Goal: Information Seeking & Learning: Learn about a topic

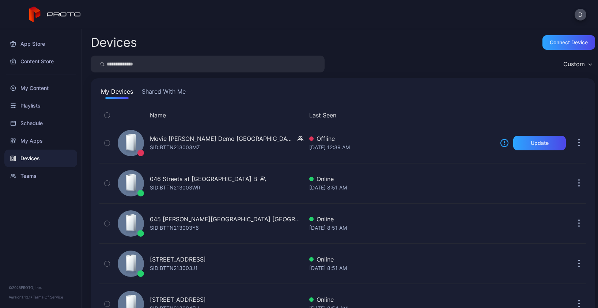
scroll to position [999, 0]
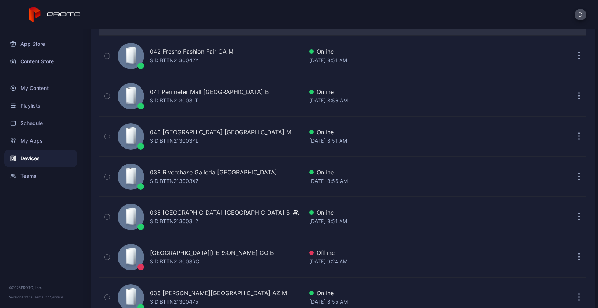
scroll to position [283, 0]
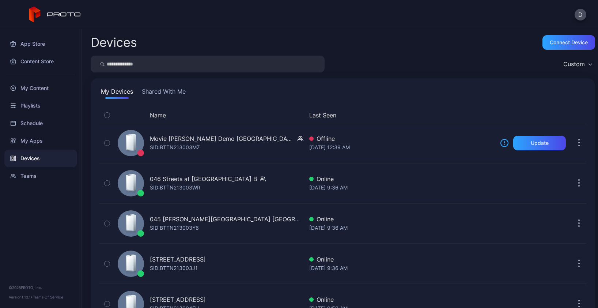
click at [243, 14] on div "D" at bounding box center [299, 14] width 598 height 29
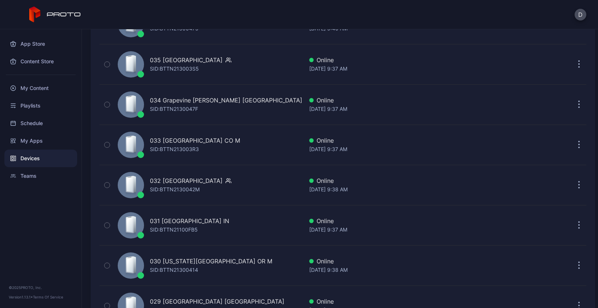
scroll to position [498, 0]
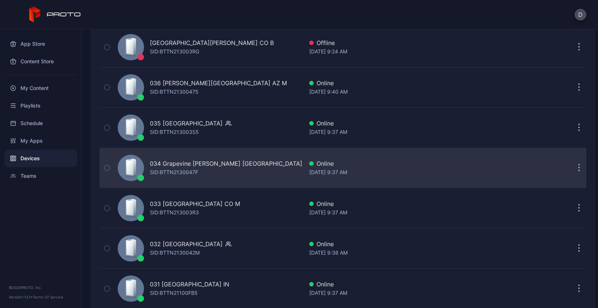
click at [235, 165] on div "034 Grapevine Mills TX SID: BTTN2130047F" at bounding box center [209, 167] width 188 height 37
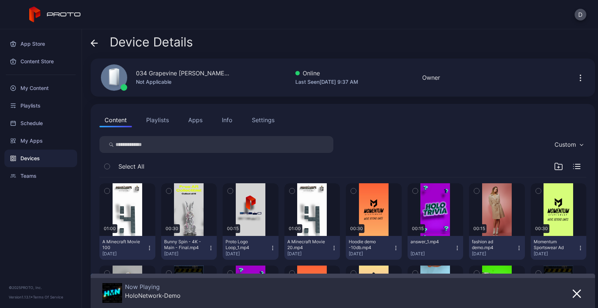
click at [92, 40] on icon at bounding box center [94, 42] width 7 height 7
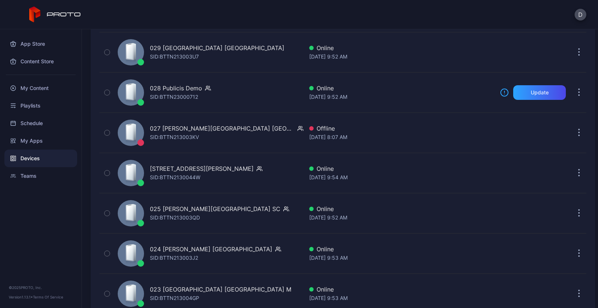
scroll to position [964, 0]
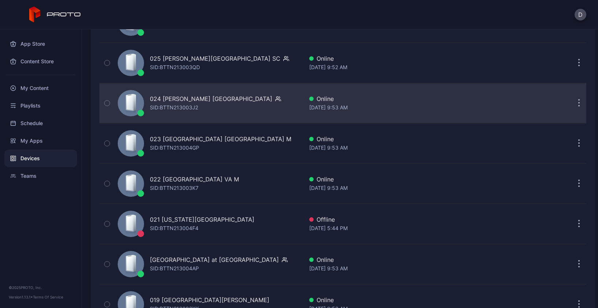
click at [233, 100] on div "024 Katy Mills TX SID: BTTN213003J2" at bounding box center [209, 103] width 188 height 37
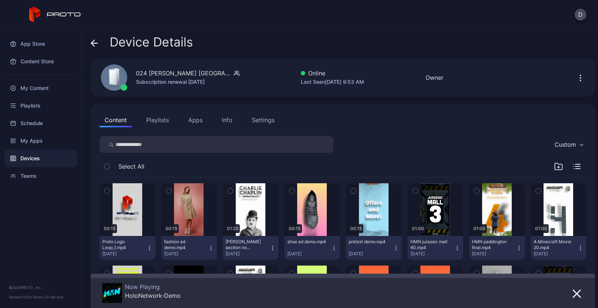
click at [93, 41] on icon at bounding box center [92, 43] width 3 height 6
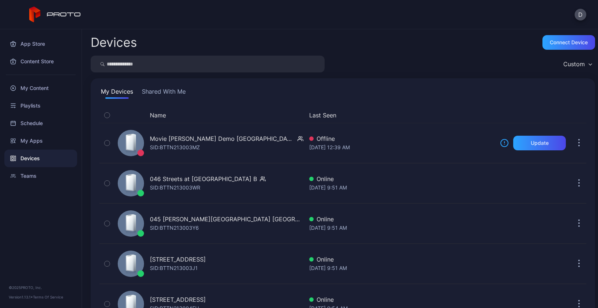
scroll to position [964, 0]
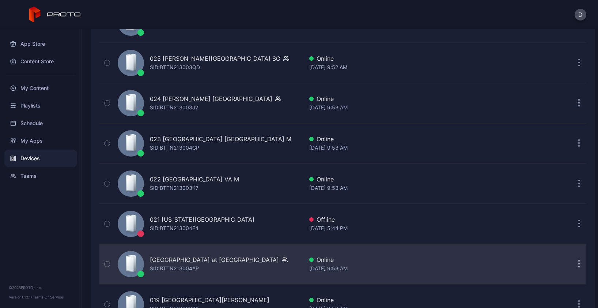
click at [257, 270] on div "020 Town Center at Boca Raton FL SID: BTTN213004AP" at bounding box center [209, 263] width 188 height 37
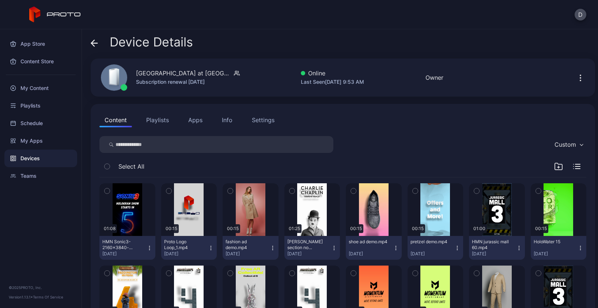
click at [262, 118] on div "Settings" at bounding box center [263, 119] width 23 height 9
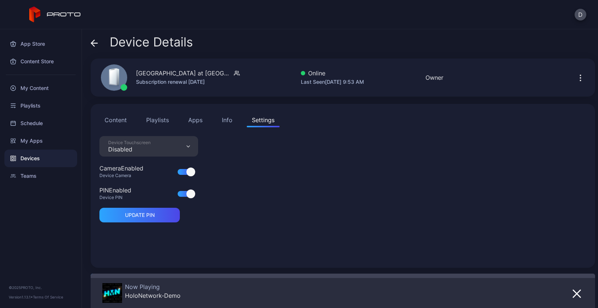
click at [227, 119] on div "Info" at bounding box center [227, 119] width 11 height 9
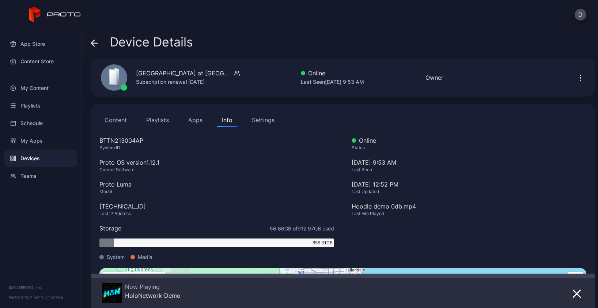
click at [93, 43] on icon at bounding box center [94, 43] width 6 height 0
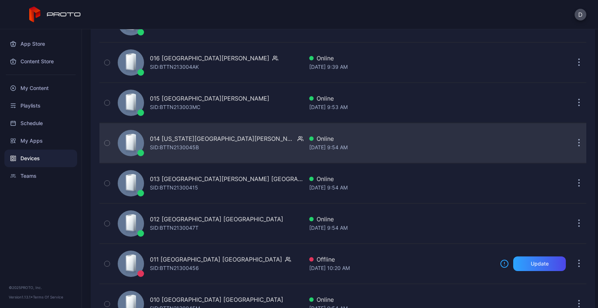
scroll to position [1439, 0]
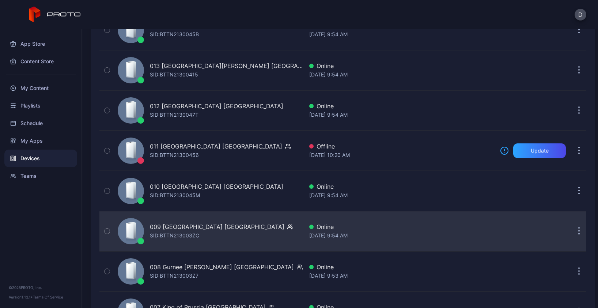
click at [236, 239] on div "009 Woodfield Mall IL SID: BTTN213003ZC" at bounding box center [209, 231] width 188 height 37
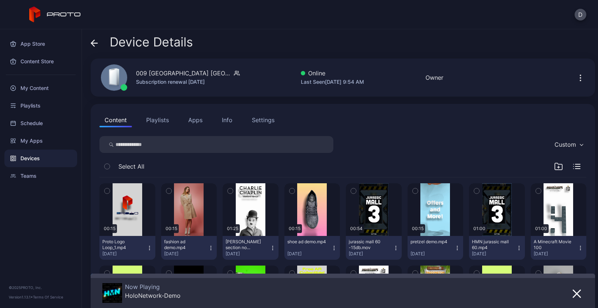
click at [95, 43] on icon at bounding box center [94, 43] width 6 height 0
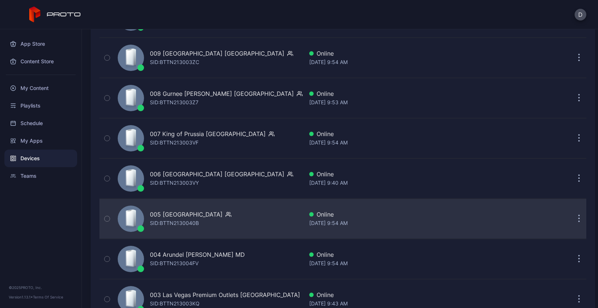
scroll to position [1634, 0]
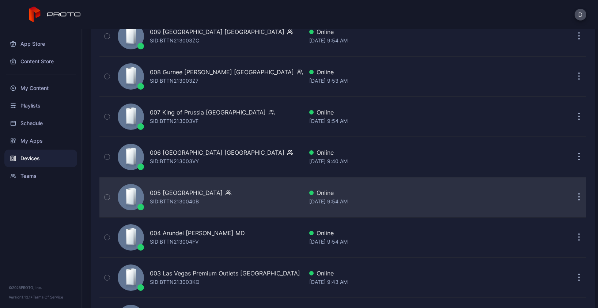
click at [256, 194] on div "005 Newport Centre NJ SID: BTTN2130040B" at bounding box center [209, 197] width 188 height 37
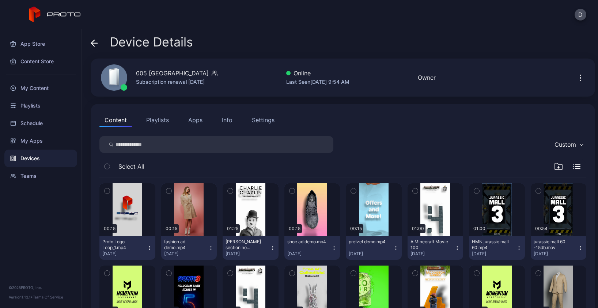
click at [226, 119] on div "Info" at bounding box center [227, 119] width 11 height 9
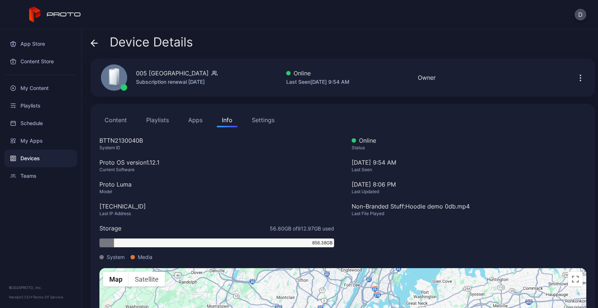
click at [119, 118] on button "Content" at bounding box center [115, 120] width 33 height 15
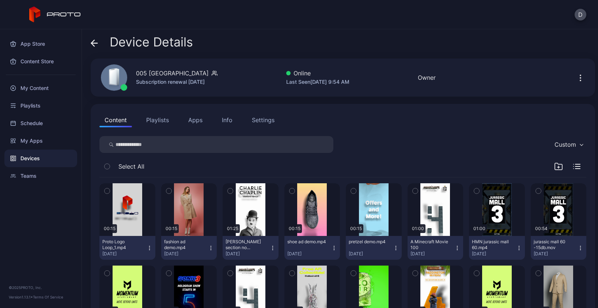
click at [195, 118] on button "Apps" at bounding box center [195, 120] width 24 height 15
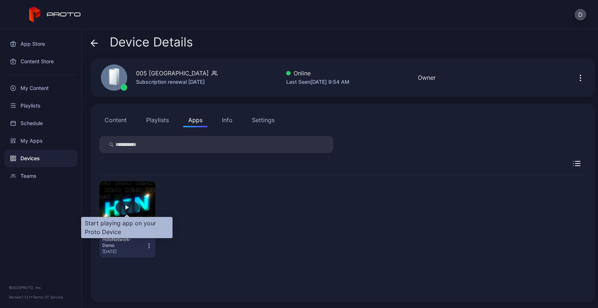
click at [129, 208] on div "button" at bounding box center [126, 207] width 23 height 12
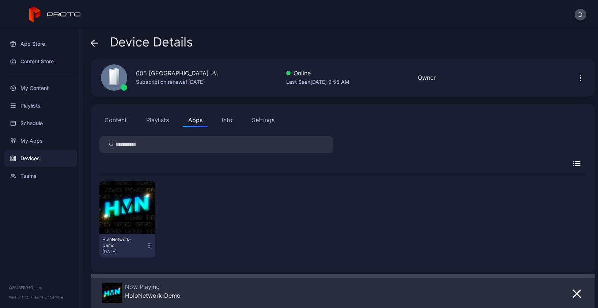
click at [265, 121] on div "Settings" at bounding box center [263, 119] width 23 height 9
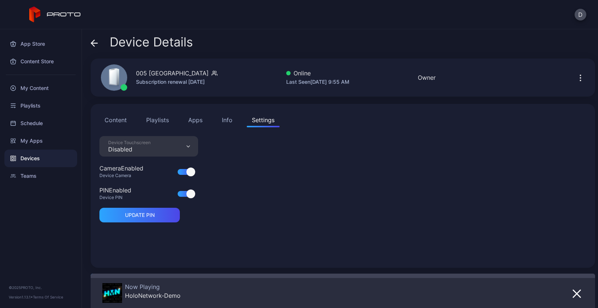
click at [222, 120] on div "Info" at bounding box center [227, 119] width 11 height 9
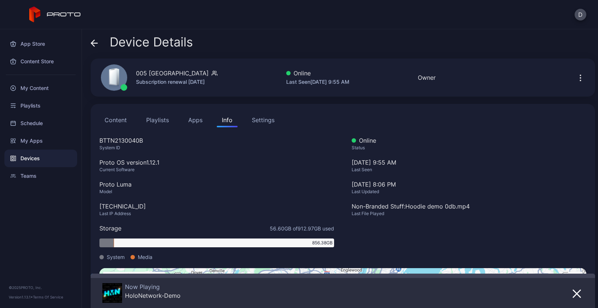
click at [200, 122] on button "Apps" at bounding box center [195, 120] width 24 height 15
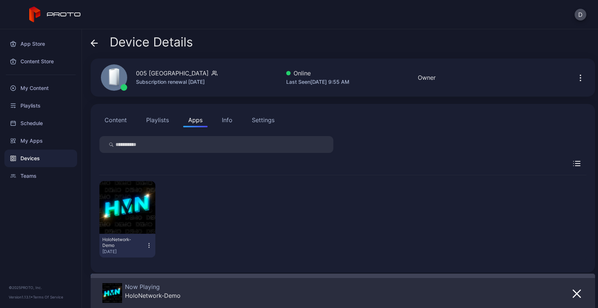
click at [149, 245] on icon "button" at bounding box center [149, 245] width 0 height 0
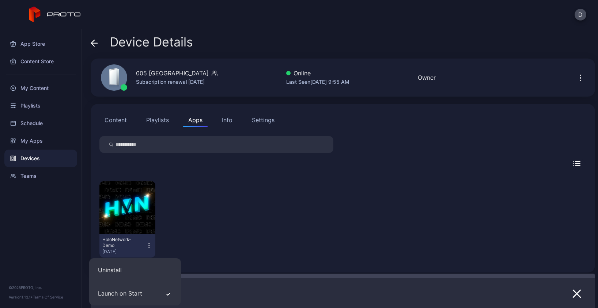
click at [199, 208] on div "HoloNetwork-Demo Aug 15, 2025" at bounding box center [342, 219] width 487 height 88
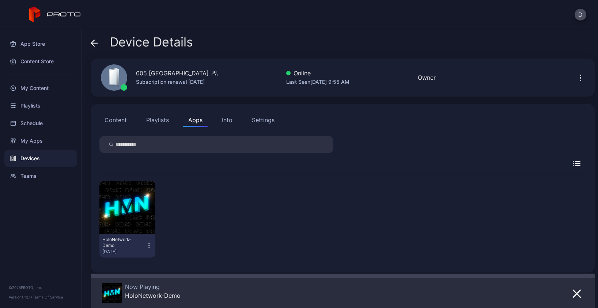
scroll to position [5, 0]
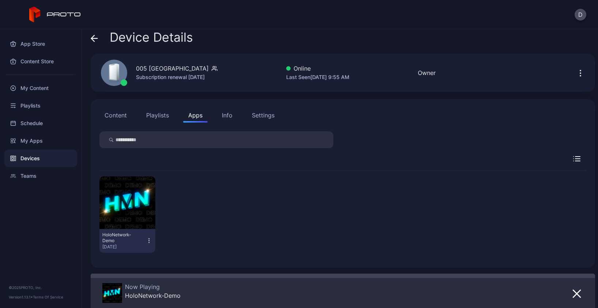
click at [92, 39] on icon at bounding box center [92, 38] width 3 height 6
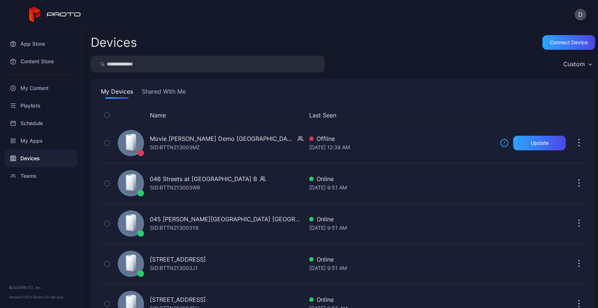
scroll to position [1634, 0]
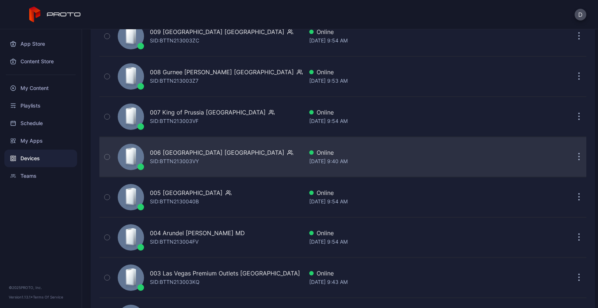
click at [251, 157] on div "006 Menlo Park Mall NJ SID: BTTN213003VY" at bounding box center [209, 156] width 188 height 37
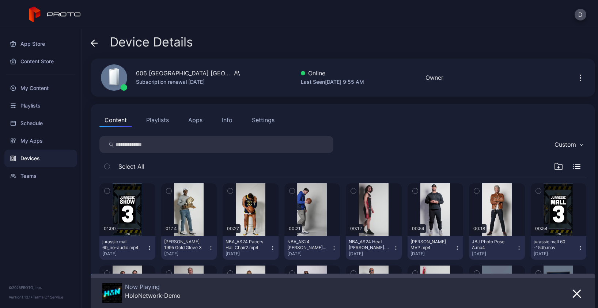
click at [94, 42] on icon at bounding box center [94, 42] width 7 height 7
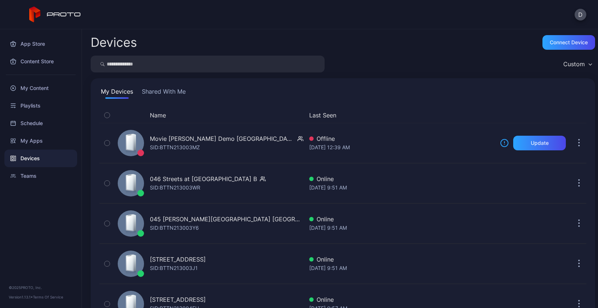
click at [131, 61] on input "search" at bounding box center [208, 64] width 234 height 17
type input "**"
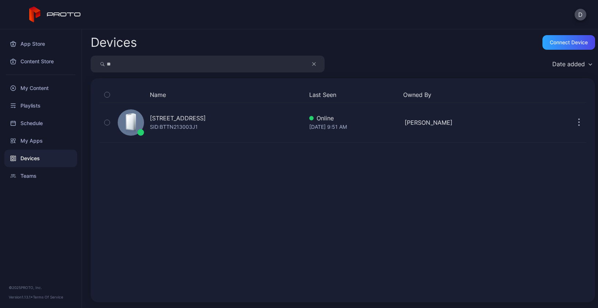
click at [313, 64] on icon "button" at bounding box center [313, 63] width 3 height 3
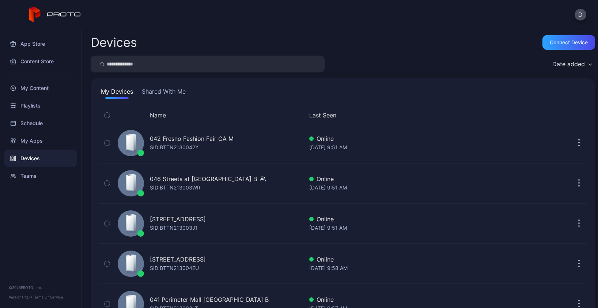
click at [244, 98] on div "My Devices Shared With Me" at bounding box center [342, 93] width 487 height 12
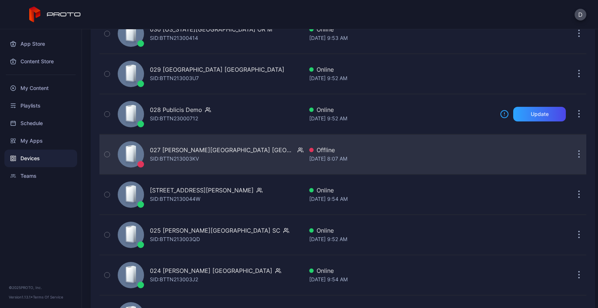
scroll to position [822, 0]
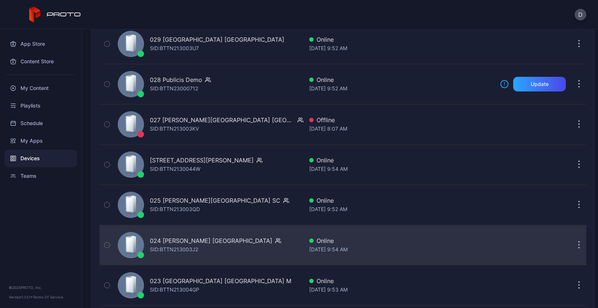
click at [243, 249] on div "024 Katy Mills TX SID: BTTN213003J2" at bounding box center [209, 244] width 188 height 37
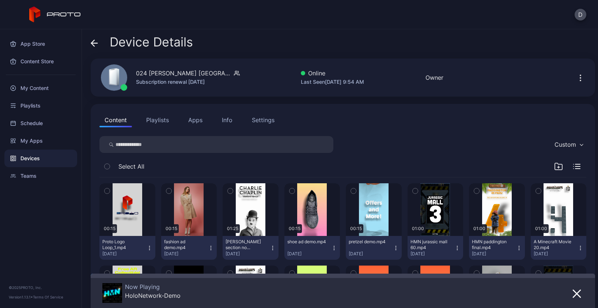
click at [93, 45] on icon at bounding box center [92, 43] width 3 height 6
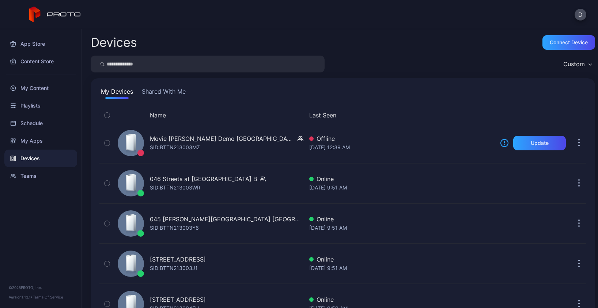
scroll to position [822, 0]
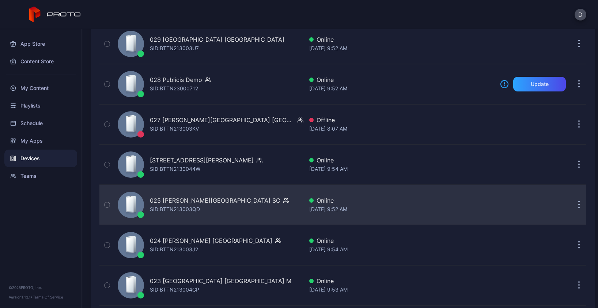
click at [258, 209] on div "025 Haywood Mall SC SID: BTTN213003QD" at bounding box center [209, 204] width 188 height 37
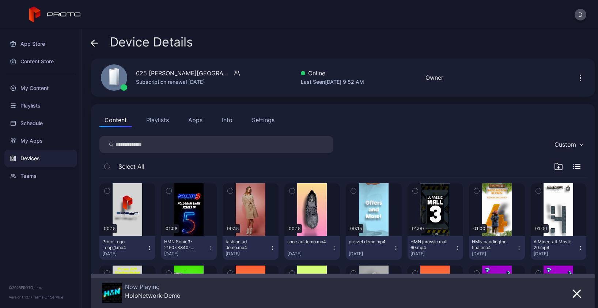
click at [95, 43] on icon at bounding box center [94, 43] width 6 height 0
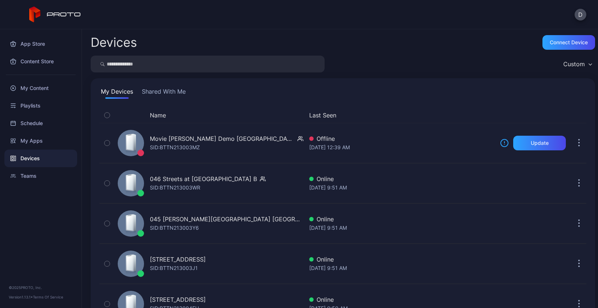
scroll to position [822, 0]
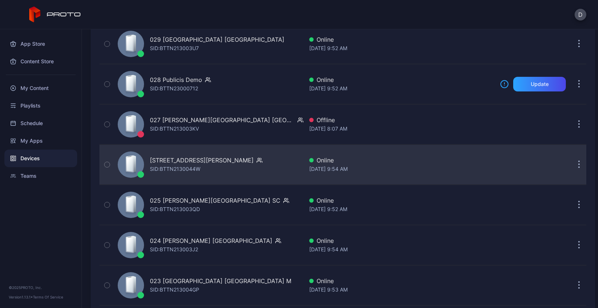
click at [262, 167] on div "026 Tyrone Square FL SID: BTTN2130044W" at bounding box center [209, 164] width 188 height 37
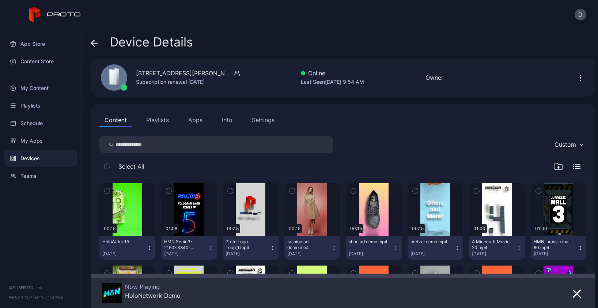
click at [91, 43] on icon at bounding box center [92, 43] width 3 height 6
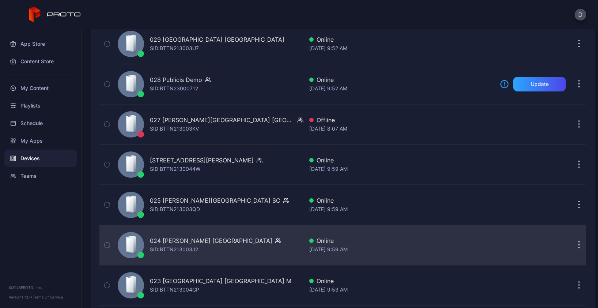
scroll to position [832, 0]
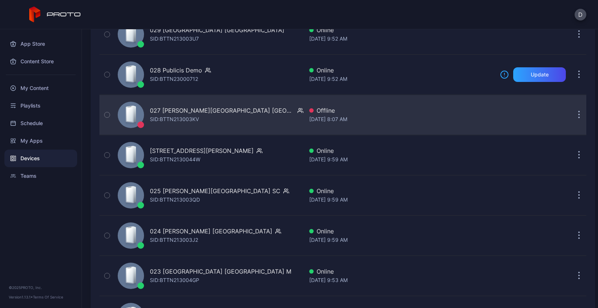
click at [264, 117] on div "027 [PERSON_NAME][GEOGRAPHIC_DATA] [GEOGRAPHIC_DATA] SID: BTTN213003KV" at bounding box center [209, 114] width 188 height 37
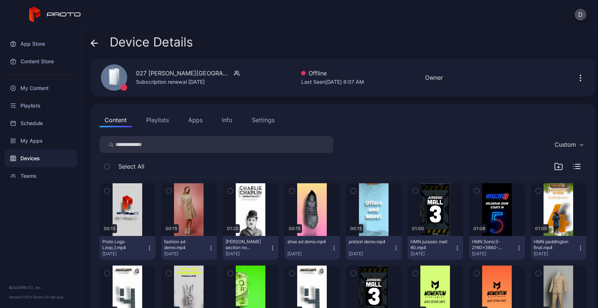
click at [94, 43] on icon at bounding box center [94, 43] width 6 height 0
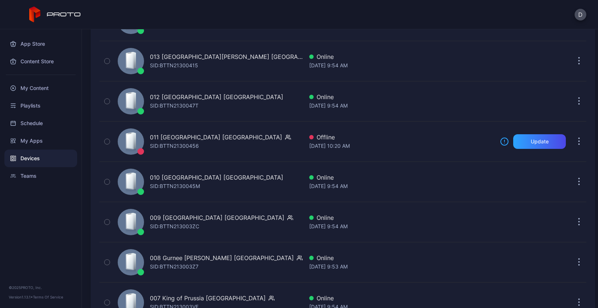
scroll to position [1567, 0]
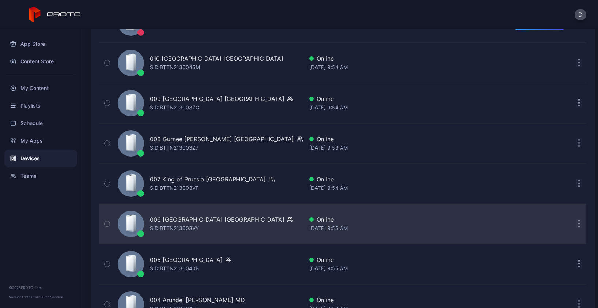
click at [257, 228] on div "006 Menlo Park Mall NJ SID: BTTN213003VY" at bounding box center [209, 223] width 188 height 37
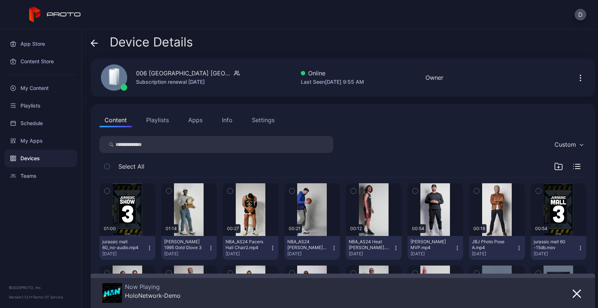
click at [95, 42] on icon at bounding box center [94, 42] width 7 height 7
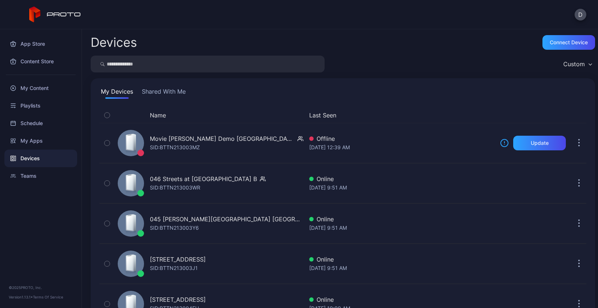
scroll to position [1567, 0]
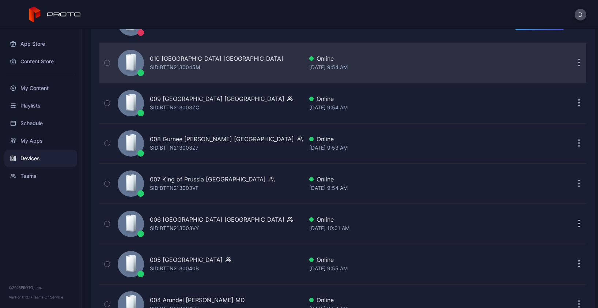
click at [250, 68] on div "010 Southdale Center MN SID: BTTN2130045M" at bounding box center [209, 63] width 188 height 37
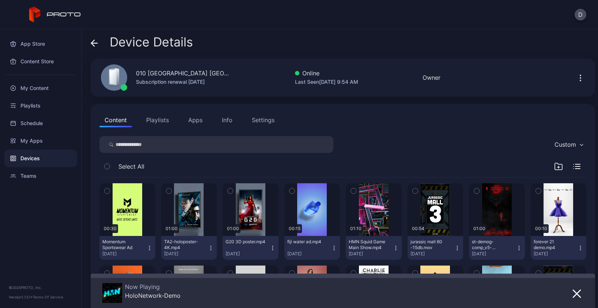
click at [94, 42] on icon at bounding box center [94, 42] width 7 height 7
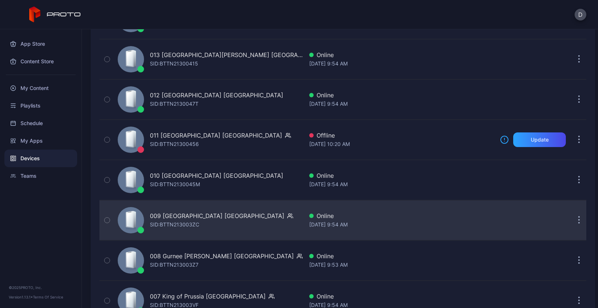
scroll to position [1407, 0]
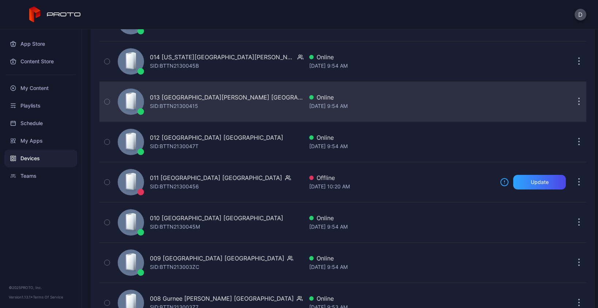
click at [228, 108] on div "013 Potomac Mills VA SID: BTTN21300415" at bounding box center [209, 101] width 188 height 37
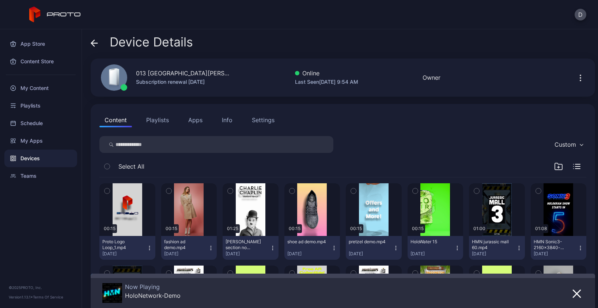
click at [93, 41] on icon at bounding box center [92, 43] width 3 height 6
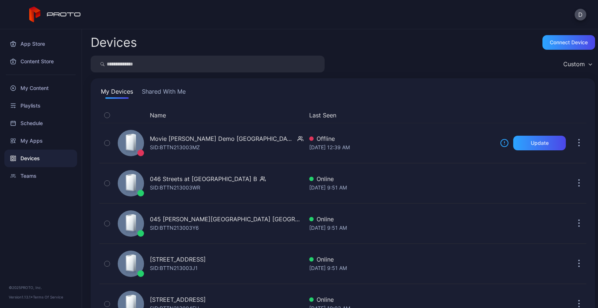
scroll to position [1407, 0]
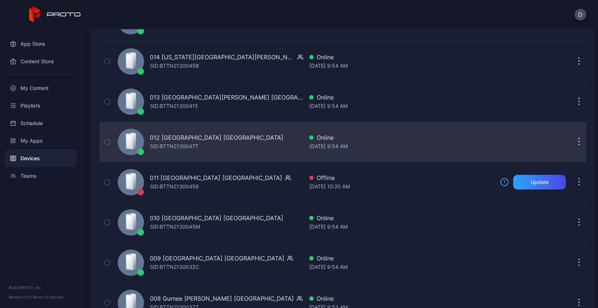
click at [246, 146] on div "012 Burlington Mall MA SID: BTTN2130047T" at bounding box center [209, 141] width 188 height 37
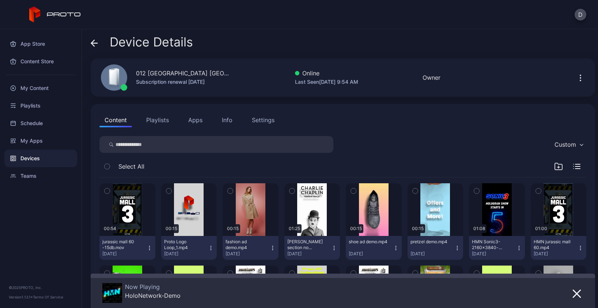
click at [94, 44] on icon at bounding box center [94, 42] width 7 height 7
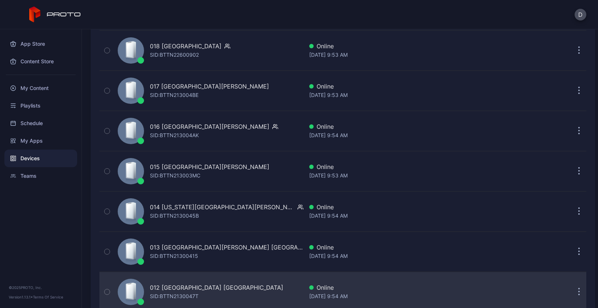
scroll to position [1220, 0]
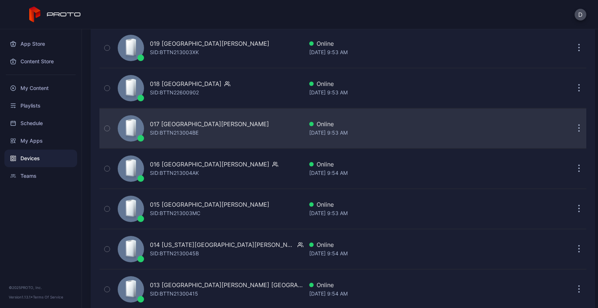
click at [241, 111] on div "017 Sawgrass Mills FL SID: BTTN213004BE" at bounding box center [209, 128] width 188 height 37
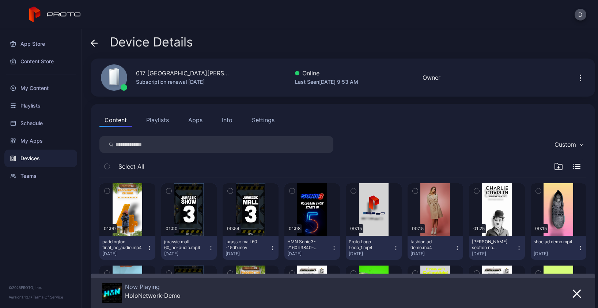
click at [92, 42] on icon at bounding box center [92, 43] width 3 height 6
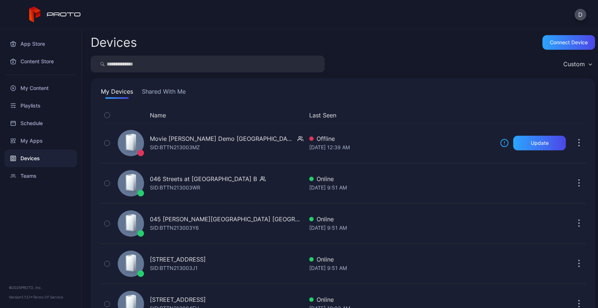
scroll to position [1220, 0]
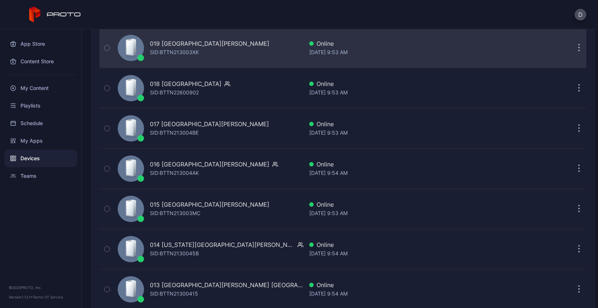
click at [251, 50] on div "019 Ontario Mills CA SID: BTTN213003XK" at bounding box center [209, 48] width 188 height 37
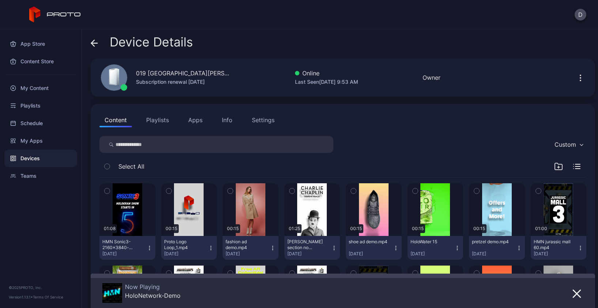
click at [94, 42] on icon at bounding box center [94, 42] width 7 height 7
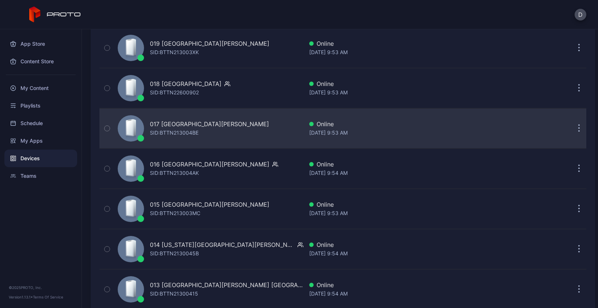
scroll to position [1028, 0]
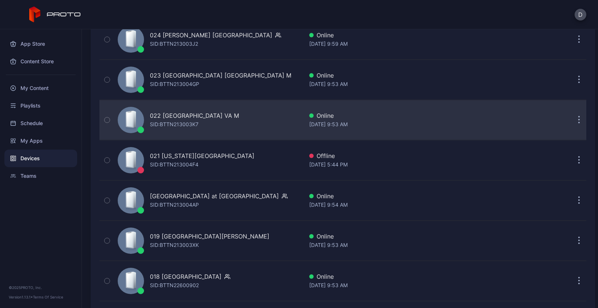
click at [251, 126] on div "022 Tysons Corner Center VA M SID: BTTN213003K7" at bounding box center [209, 120] width 188 height 37
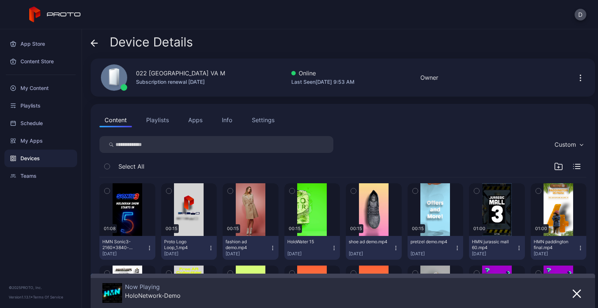
click at [93, 42] on icon at bounding box center [94, 42] width 7 height 7
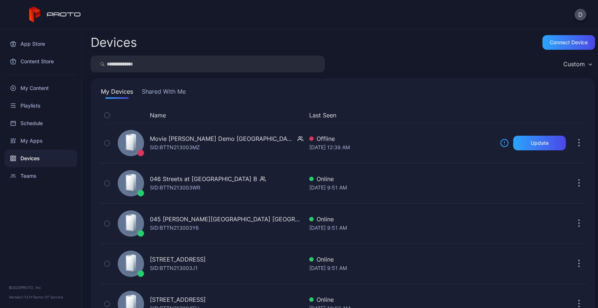
scroll to position [1028, 0]
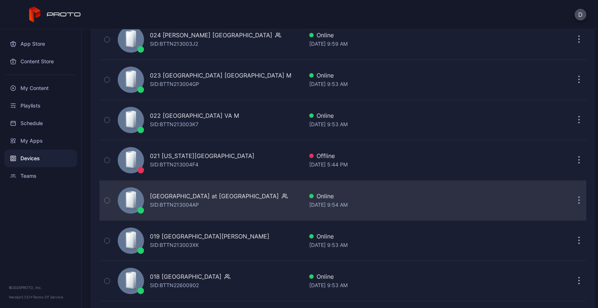
click at [258, 211] on div "020 Town Center at Boca Raton FL SID: BTTN213004AP" at bounding box center [209, 200] width 188 height 37
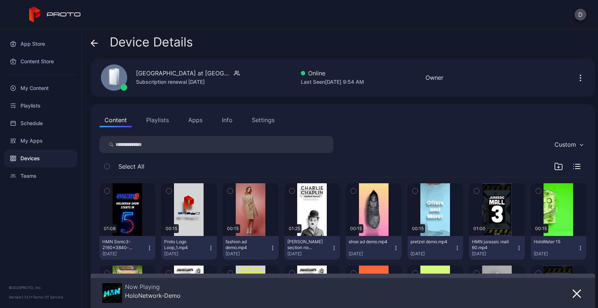
click at [94, 42] on icon at bounding box center [94, 42] width 7 height 7
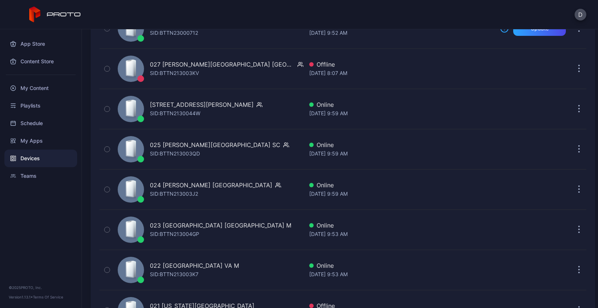
scroll to position [840, 0]
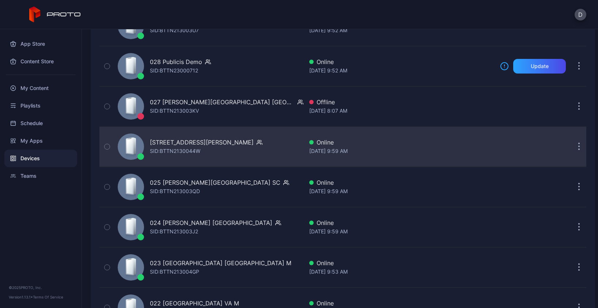
click at [244, 141] on div "026 Tyrone Square FL SID: BTTN2130044W" at bounding box center [209, 146] width 188 height 37
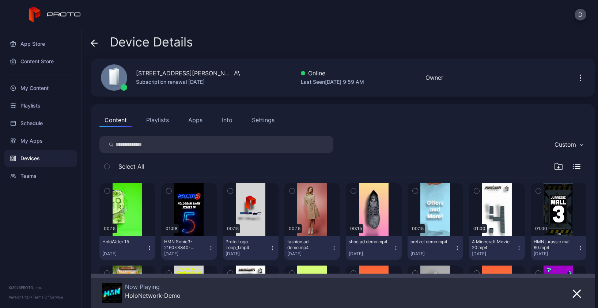
click at [95, 43] on icon at bounding box center [94, 43] width 6 height 0
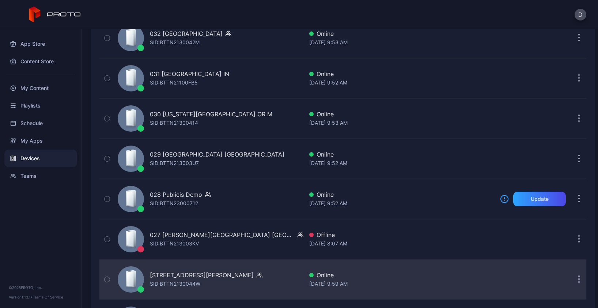
scroll to position [670, 0]
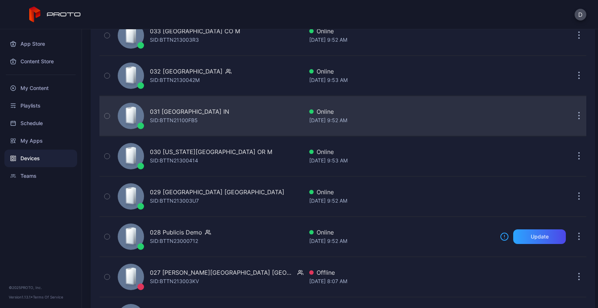
click at [242, 127] on div "031 Castleton Square IN SID: BTTN21100FB5" at bounding box center [209, 116] width 188 height 37
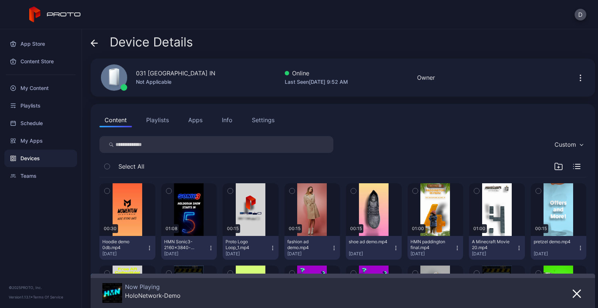
click at [91, 41] on icon at bounding box center [94, 42] width 7 height 7
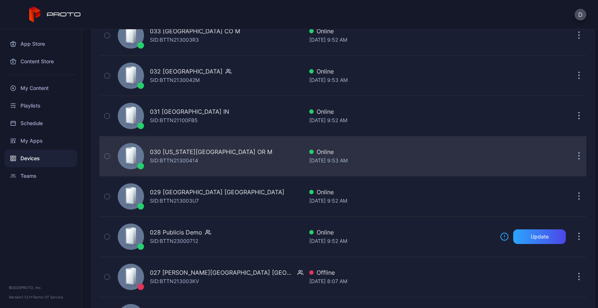
scroll to position [590, 0]
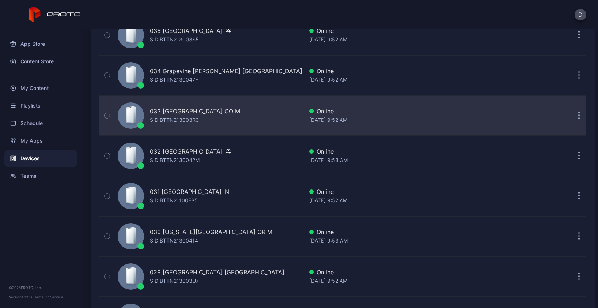
click at [246, 111] on div "033 FlatIron Crossing CO M SID: BTTN213003R3" at bounding box center [209, 115] width 188 height 37
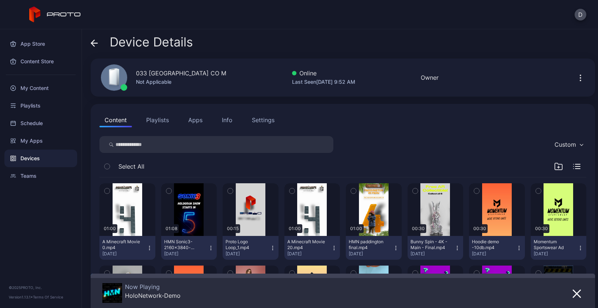
click at [95, 43] on icon at bounding box center [94, 43] width 6 height 0
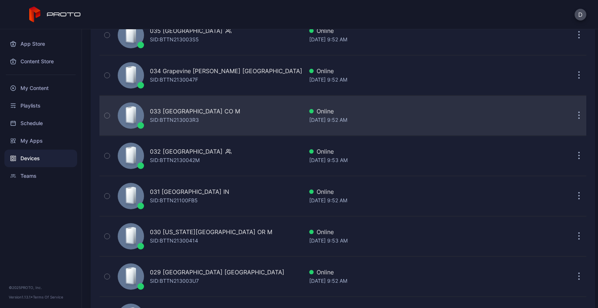
scroll to position [502, 0]
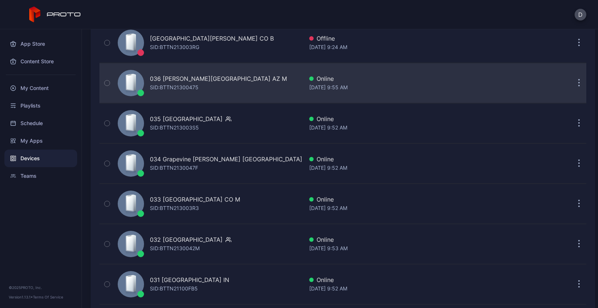
click at [254, 97] on div "036 Chandler Fashion Center AZ M SID: BTTN21300475" at bounding box center [209, 83] width 188 height 37
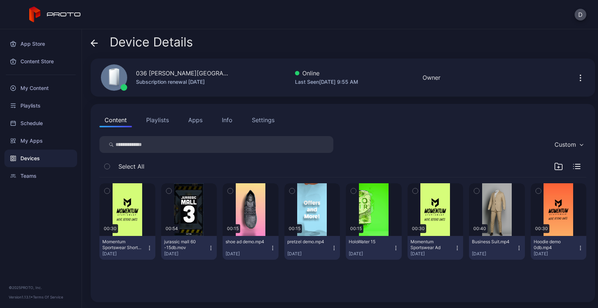
click at [199, 122] on button "Apps" at bounding box center [195, 120] width 24 height 15
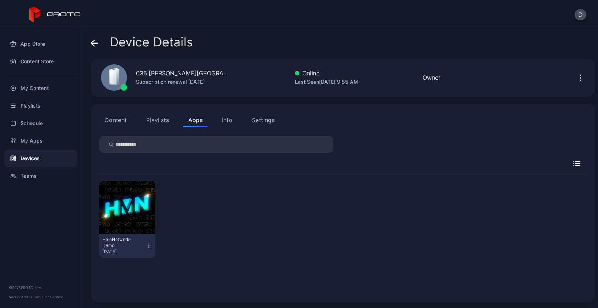
click at [148, 246] on icon "button" at bounding box center [149, 245] width 6 height 7
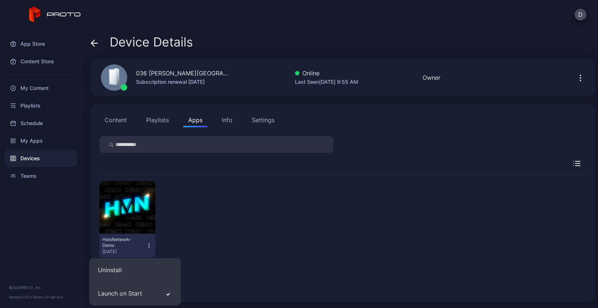
click at [149, 245] on icon "button" at bounding box center [149, 245] width 0 height 0
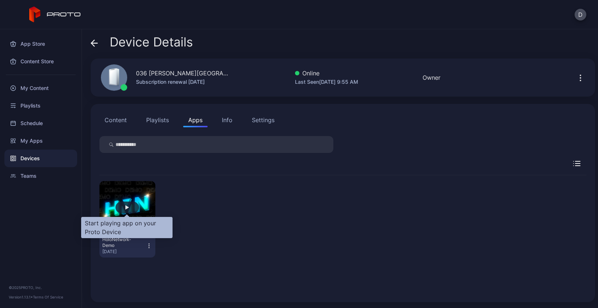
click at [129, 207] on div "button" at bounding box center [126, 207] width 23 height 12
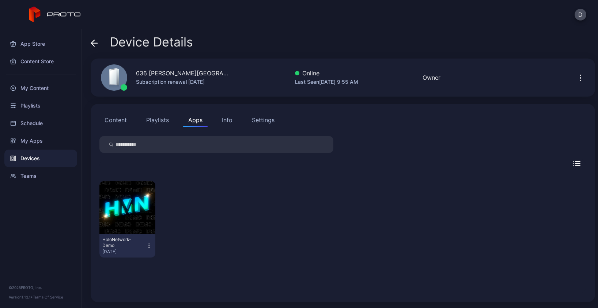
click at [94, 43] on icon at bounding box center [94, 43] width 6 height 0
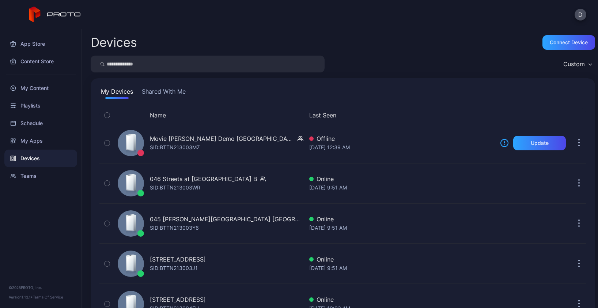
scroll to position [502, 0]
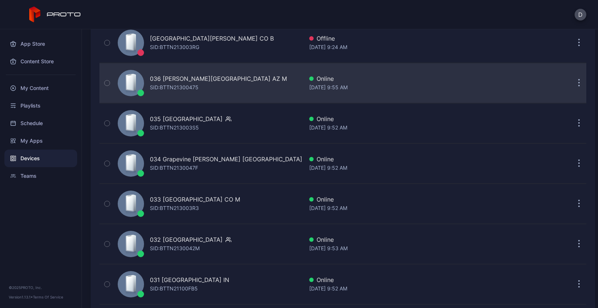
click at [261, 83] on div "036 Chandler Fashion Center AZ M SID: BTTN21300475" at bounding box center [209, 83] width 188 height 37
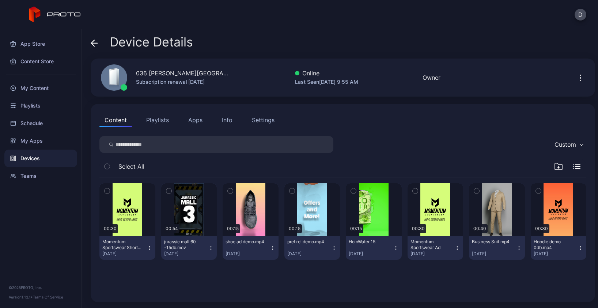
click at [198, 121] on button "Apps" at bounding box center [195, 120] width 24 height 15
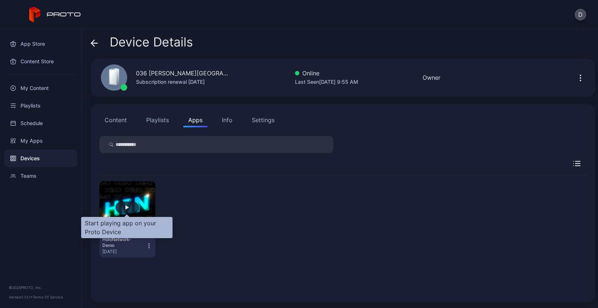
click at [131, 209] on div "button" at bounding box center [126, 207] width 23 height 12
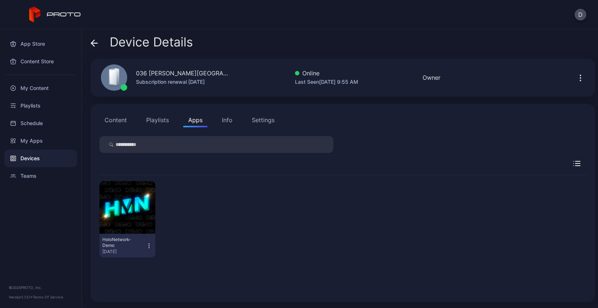
click at [580, 75] on icon "button" at bounding box center [580, 75] width 1 height 1
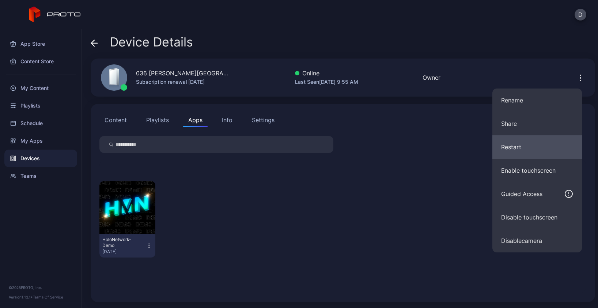
click at [534, 147] on button "Restart" at bounding box center [536, 146] width 89 height 23
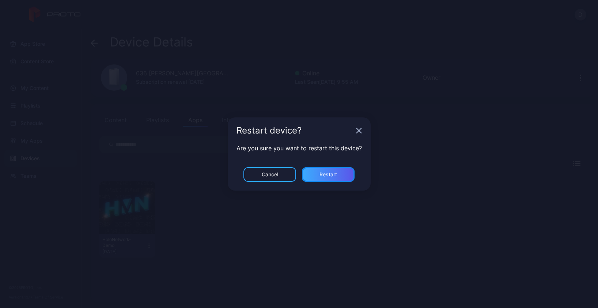
click at [333, 174] on div "Restart" at bounding box center [328, 174] width 18 height 6
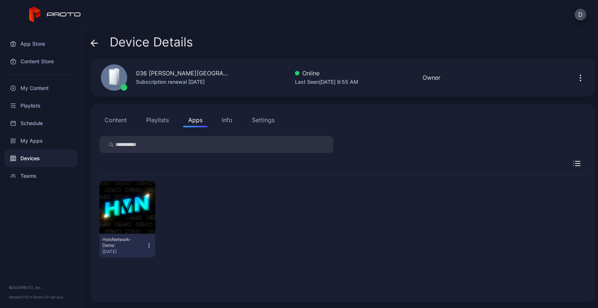
click at [94, 43] on icon at bounding box center [94, 43] width 6 height 0
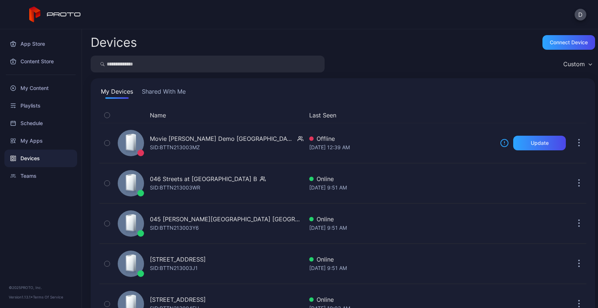
scroll to position [502, 0]
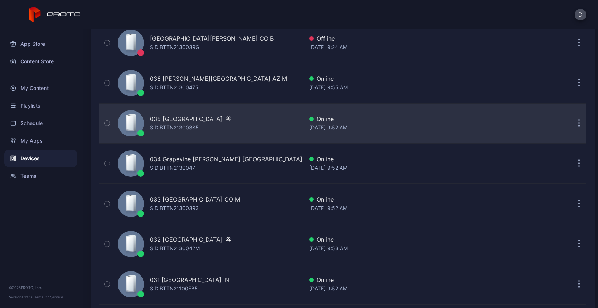
click at [242, 125] on div "035 Mission Viejo CA SID: BTTN213003S5" at bounding box center [209, 123] width 188 height 37
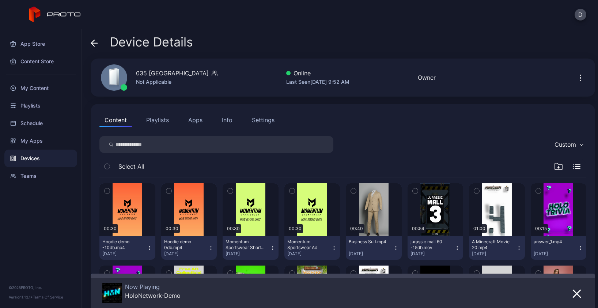
click at [94, 43] on icon at bounding box center [94, 43] width 6 height 0
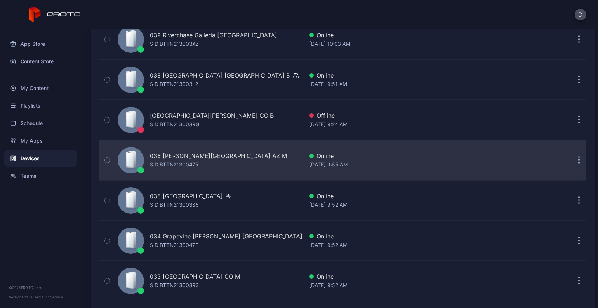
scroll to position [420, 0]
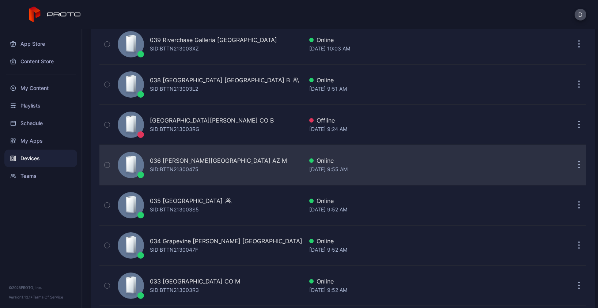
click at [271, 164] on div "036 Chandler Fashion Center AZ M SID: BTTN21300475" at bounding box center [209, 164] width 188 height 37
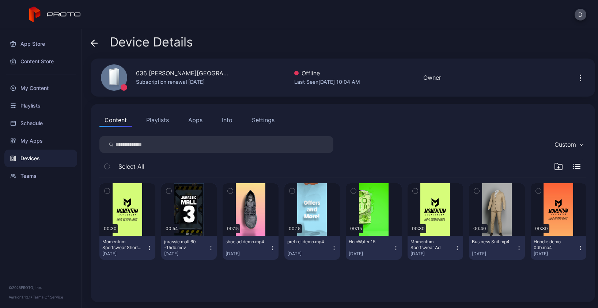
click at [94, 42] on icon at bounding box center [94, 42] width 7 height 7
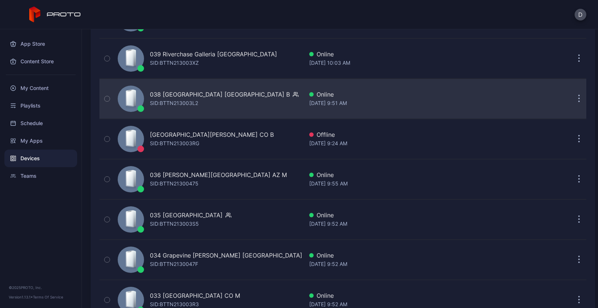
scroll to position [396, 0]
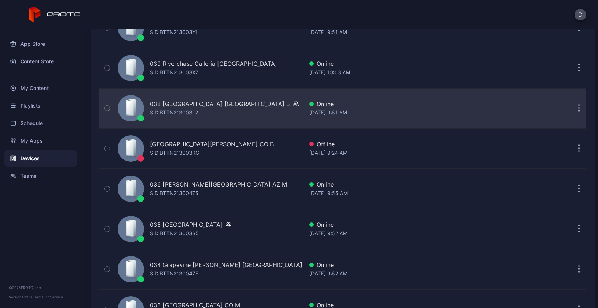
click at [256, 103] on div "038 Mayfair Mall WI B SID: BTTN213003L2" at bounding box center [209, 108] width 188 height 37
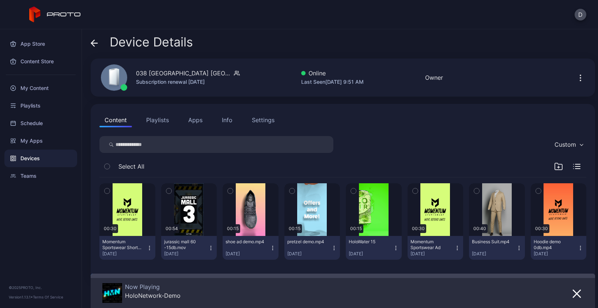
click at [94, 41] on icon at bounding box center [94, 42] width 7 height 7
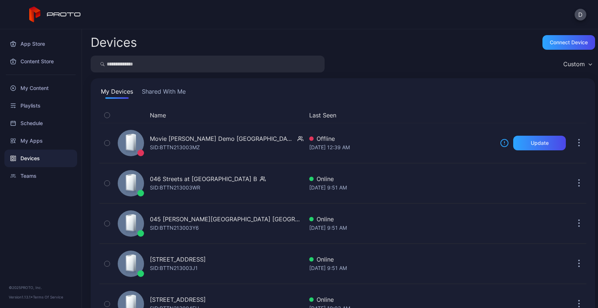
scroll to position [396, 0]
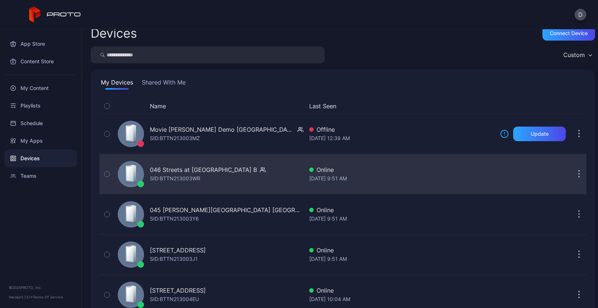
scroll to position [14, 0]
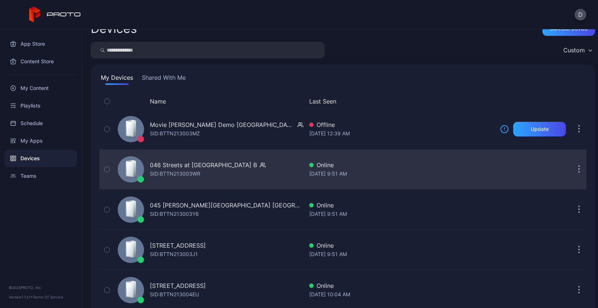
click at [245, 181] on div "046 Streets at [GEOGRAPHIC_DATA] B SID: BTTN213003WR" at bounding box center [209, 169] width 188 height 37
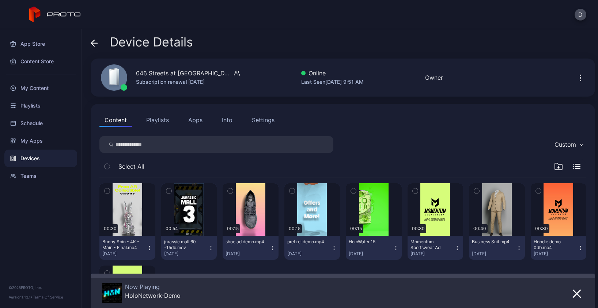
click at [96, 43] on icon at bounding box center [94, 42] width 7 height 7
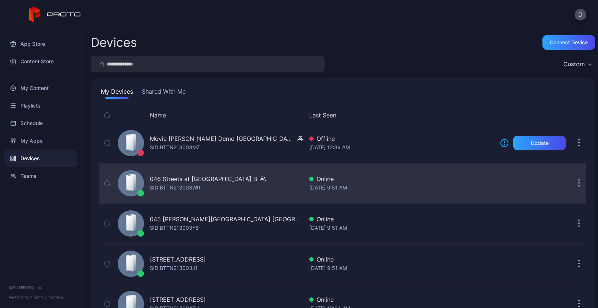
scroll to position [14, 0]
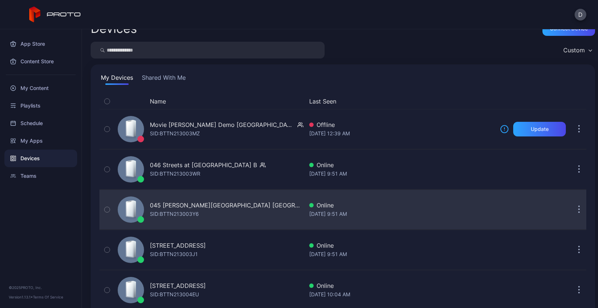
click at [238, 217] on div "045 [PERSON_NAME][GEOGRAPHIC_DATA] MA SID: BTTN213003Y6" at bounding box center [209, 209] width 188 height 37
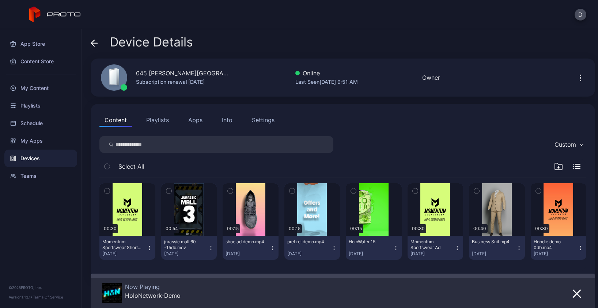
click at [94, 41] on icon at bounding box center [94, 42] width 7 height 7
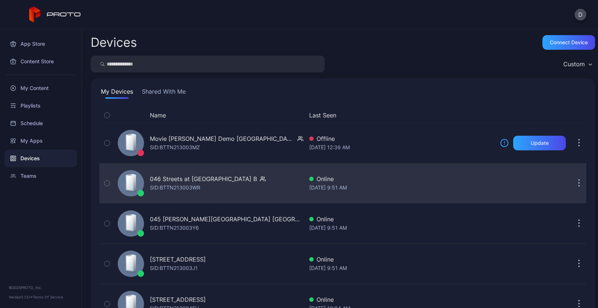
scroll to position [14, 0]
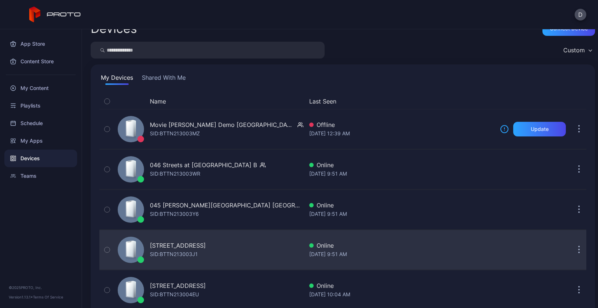
click at [264, 259] on div "[STREET_ADDRESS] SID: BTTN213003J1" at bounding box center [209, 249] width 188 height 37
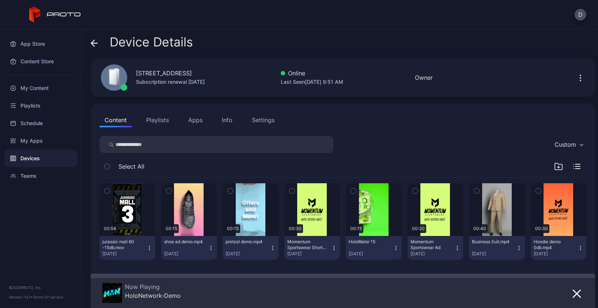
click at [95, 43] on icon at bounding box center [94, 43] width 6 height 0
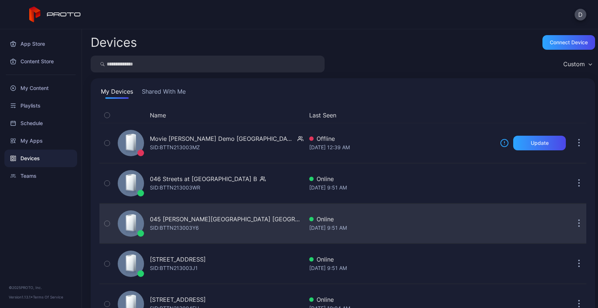
scroll to position [14, 0]
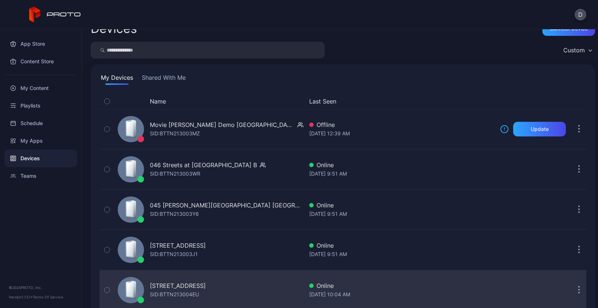
click at [256, 289] on div "043 North Star Mall TX B SID: BTTN213004EU" at bounding box center [209, 289] width 188 height 37
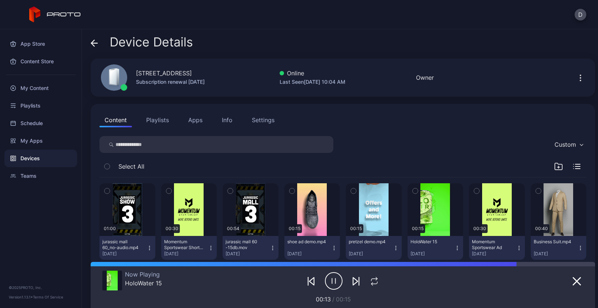
click at [93, 41] on icon at bounding box center [92, 43] width 3 height 6
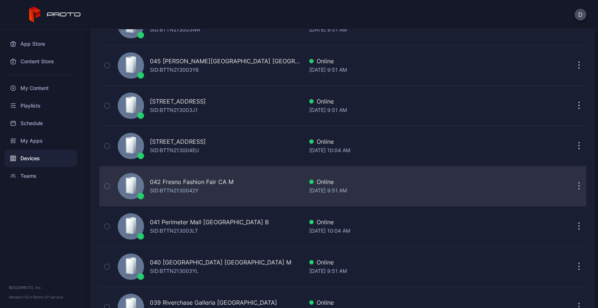
scroll to position [163, 0]
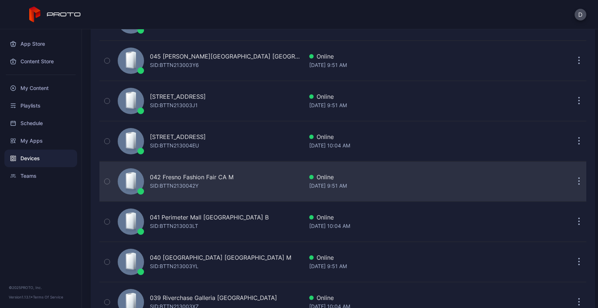
click at [256, 184] on div "042 Fresno Fashion Fair CA M SID: BTTN2130042Y" at bounding box center [209, 181] width 188 height 37
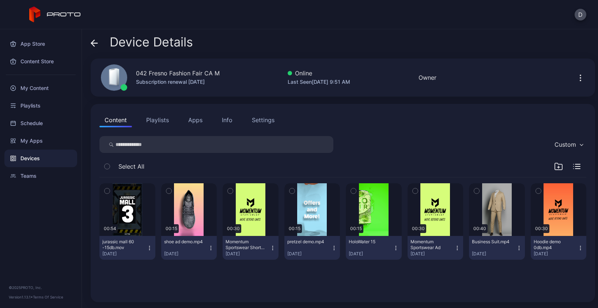
click at [195, 117] on button "Apps" at bounding box center [195, 120] width 24 height 15
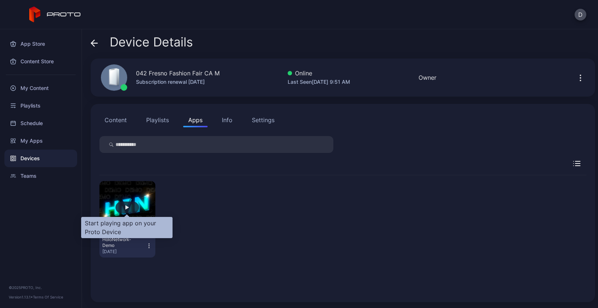
click at [123, 203] on div "button" at bounding box center [126, 207] width 23 height 12
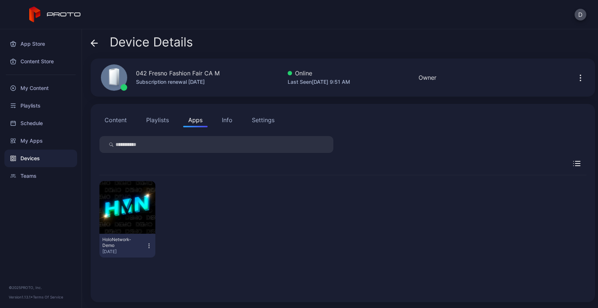
click at [576, 77] on icon "button" at bounding box center [580, 77] width 9 height 9
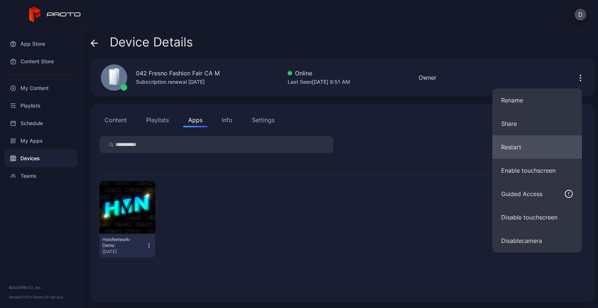
click at [537, 147] on button "Restart" at bounding box center [536, 146] width 89 height 23
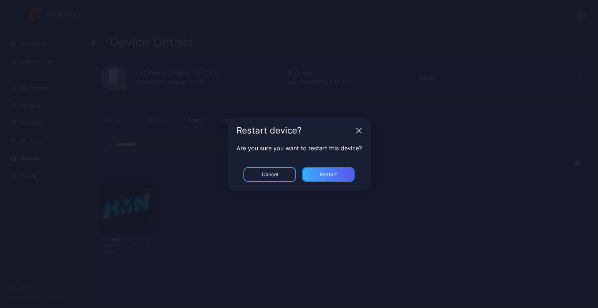
click at [333, 174] on div "Restart" at bounding box center [328, 174] width 18 height 6
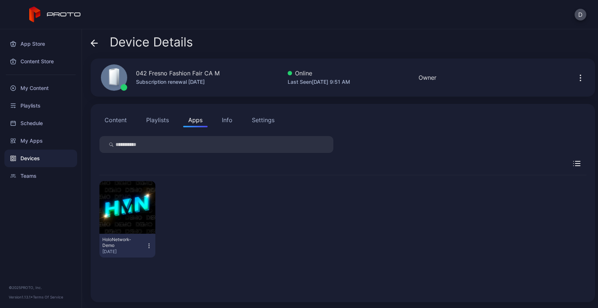
click at [95, 43] on icon at bounding box center [94, 43] width 6 height 0
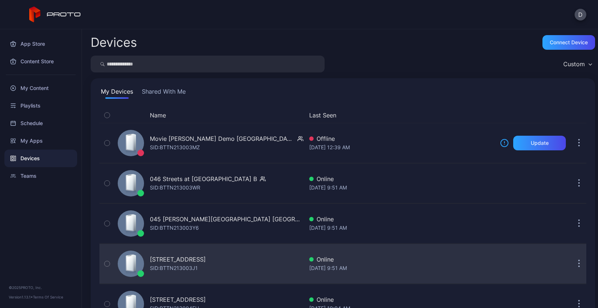
scroll to position [163, 0]
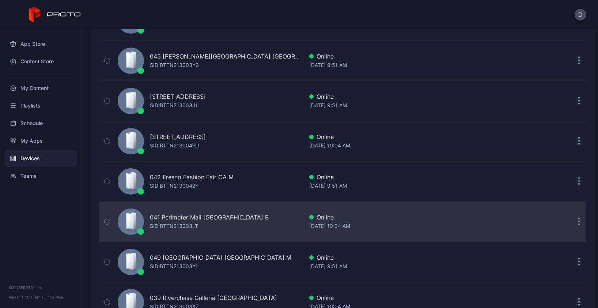
click at [243, 221] on div "041 Perimeter Mall GA B SID: BTTN213003LT" at bounding box center [209, 221] width 188 height 37
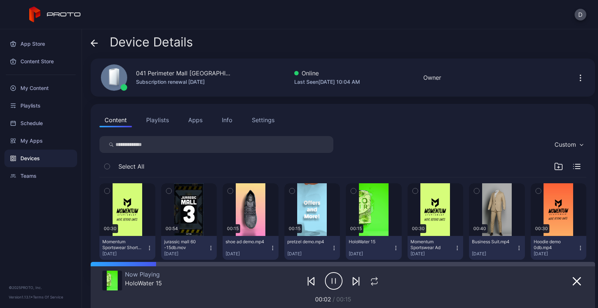
click at [95, 42] on icon at bounding box center [94, 42] width 7 height 7
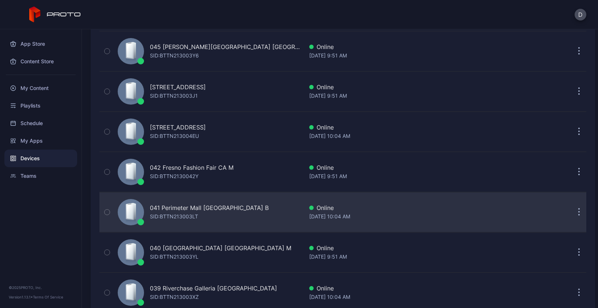
scroll to position [182, 0]
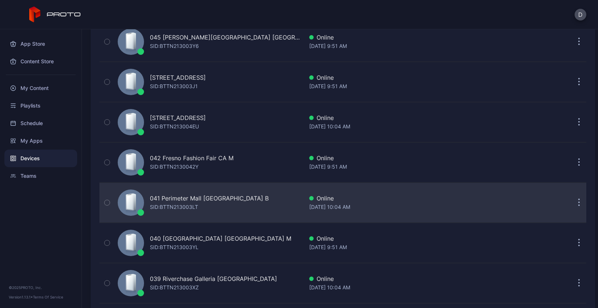
click at [246, 198] on div "041 Perimeter Mall GA B SID: BTTN213003LT" at bounding box center [209, 202] width 188 height 37
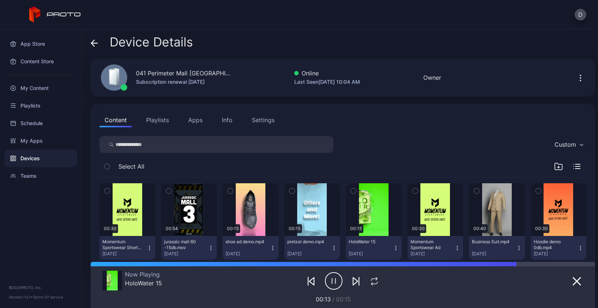
click at [94, 43] on icon at bounding box center [94, 42] width 7 height 7
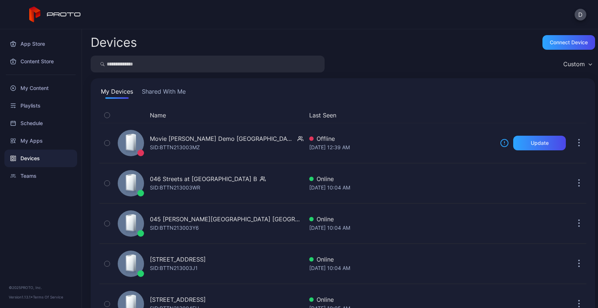
scroll to position [182, 0]
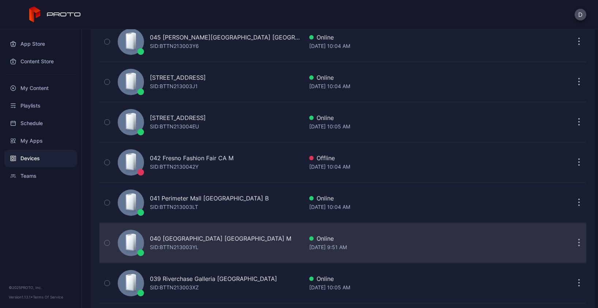
click at [253, 241] on div "040 Deptford Mall NJ M SID: BTTN213003YL" at bounding box center [209, 242] width 188 height 37
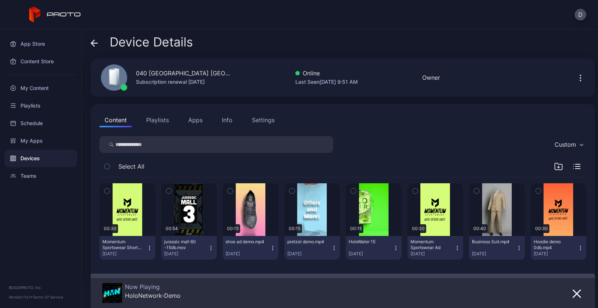
click at [93, 41] on icon at bounding box center [92, 43] width 3 height 6
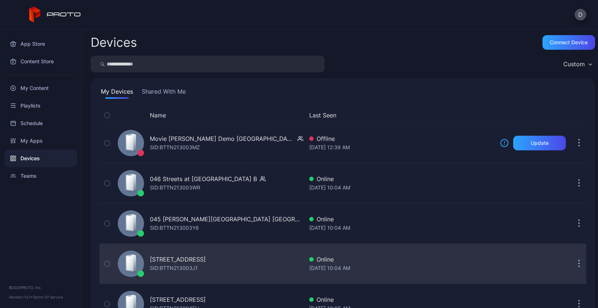
scroll to position [182, 0]
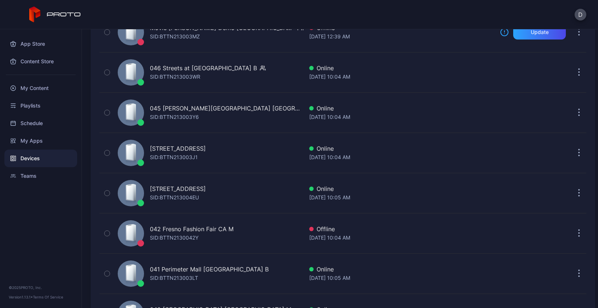
scroll to position [101, 0]
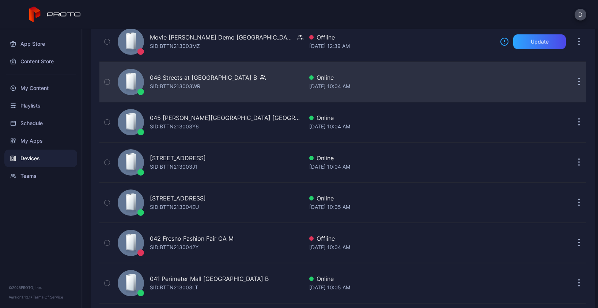
click at [260, 85] on div "046 Streets at [GEOGRAPHIC_DATA] B SID: BTTN213003WR" at bounding box center [209, 82] width 188 height 37
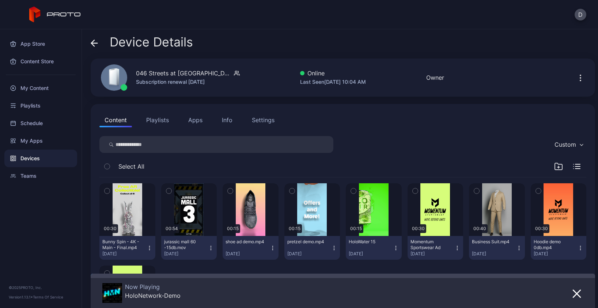
click at [94, 42] on icon at bounding box center [94, 42] width 7 height 7
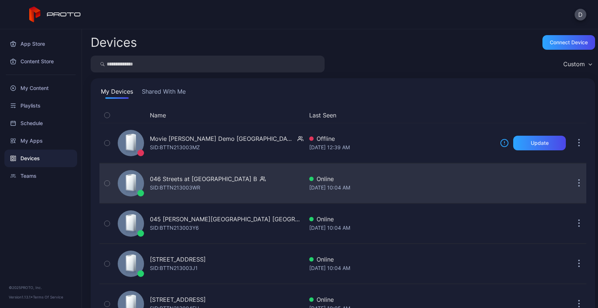
scroll to position [101, 0]
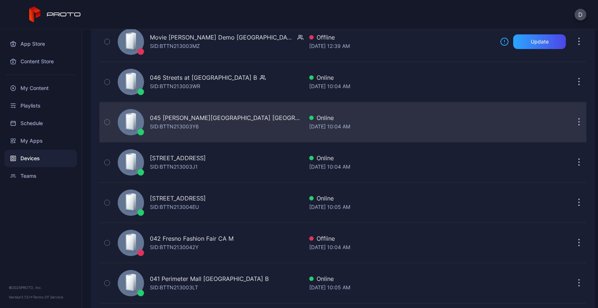
click at [271, 124] on div "045 [PERSON_NAME][GEOGRAPHIC_DATA] MA SID: BTTN213003Y6" at bounding box center [209, 122] width 188 height 37
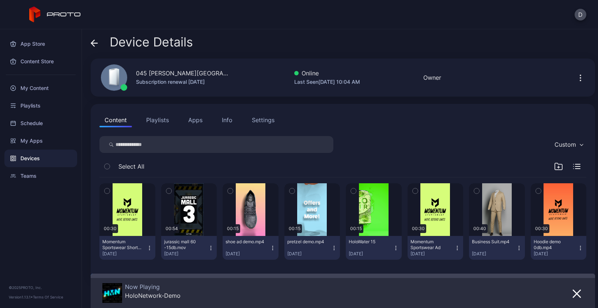
click at [95, 43] on icon at bounding box center [94, 43] width 6 height 0
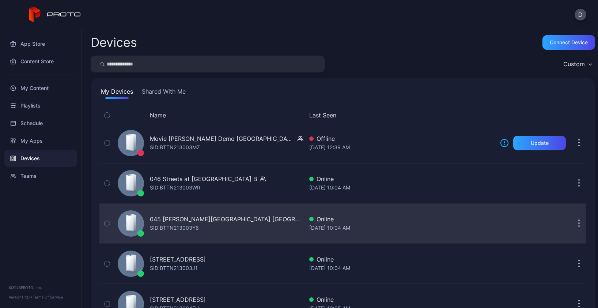
scroll to position [101, 0]
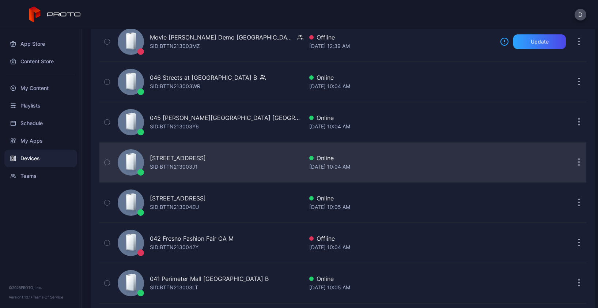
click at [266, 164] on div "[STREET_ADDRESS] SID: BTTN213003J1" at bounding box center [209, 162] width 188 height 37
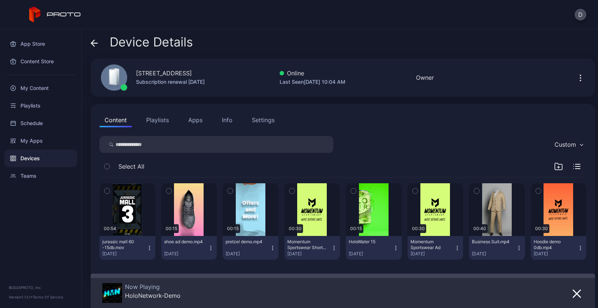
click at [93, 43] on icon at bounding box center [94, 43] width 6 height 0
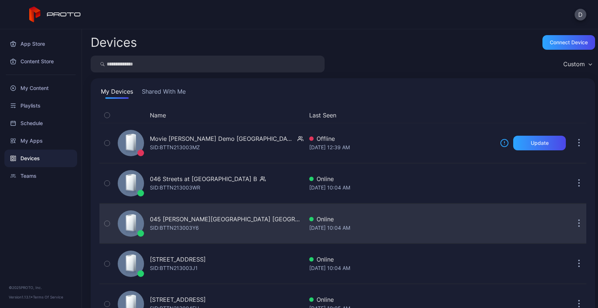
scroll to position [101, 0]
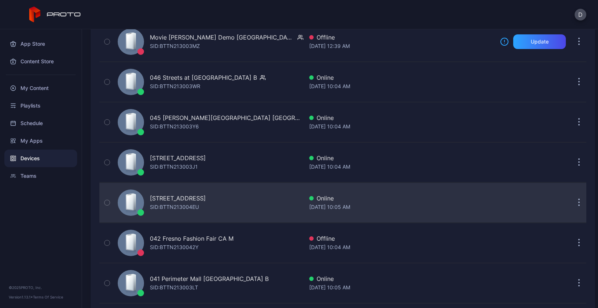
click at [252, 203] on div "[STREET_ADDRESS] SID: BTTN213004EU" at bounding box center [209, 202] width 188 height 37
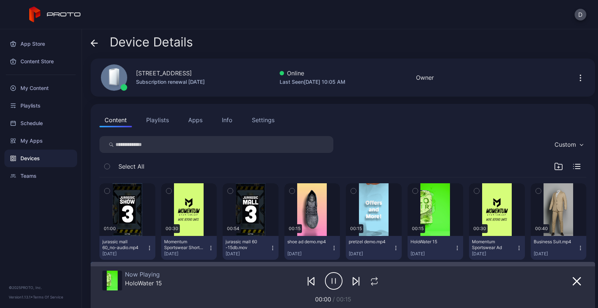
click at [93, 42] on icon at bounding box center [94, 42] width 7 height 7
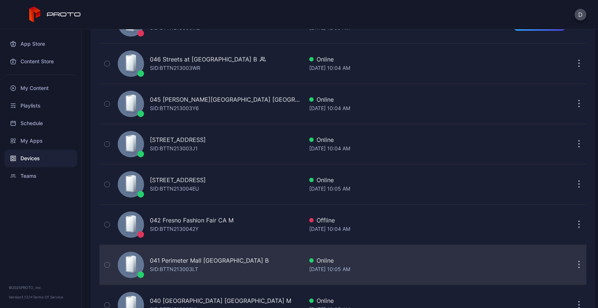
scroll to position [137, 0]
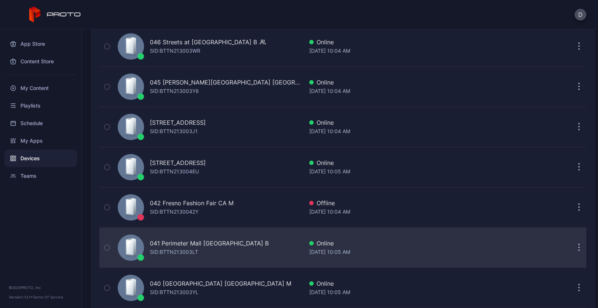
click at [251, 241] on div "041 Perimeter Mall GA B SID: BTTN213003LT" at bounding box center [209, 247] width 188 height 37
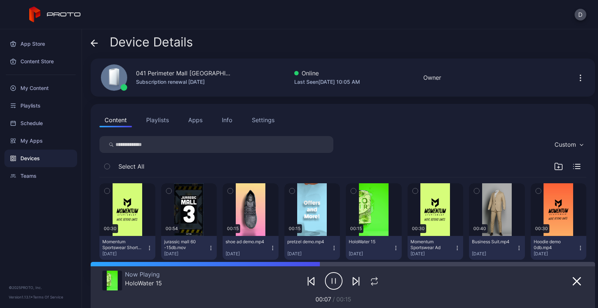
click at [95, 44] on icon at bounding box center [94, 42] width 7 height 7
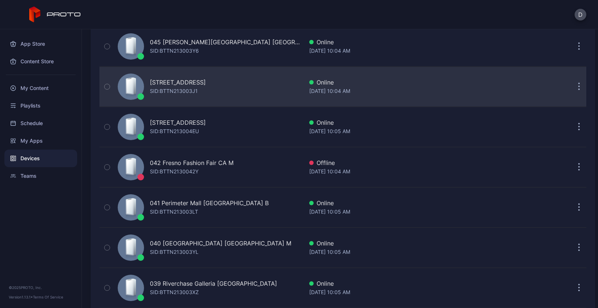
scroll to position [238, 0]
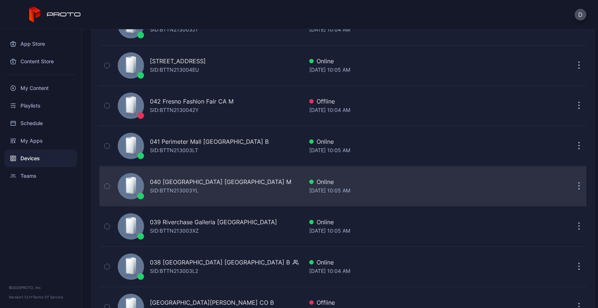
click at [258, 183] on div "040 [GEOGRAPHIC_DATA] [GEOGRAPHIC_DATA] M SID: BTTN213003YL" at bounding box center [209, 186] width 188 height 37
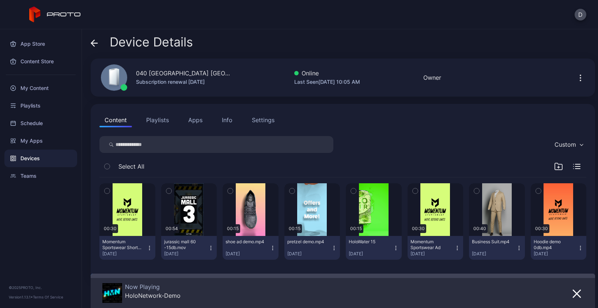
click at [95, 43] on icon at bounding box center [94, 43] width 6 height 0
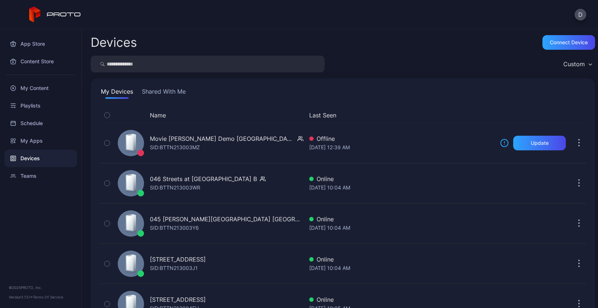
scroll to position [238, 0]
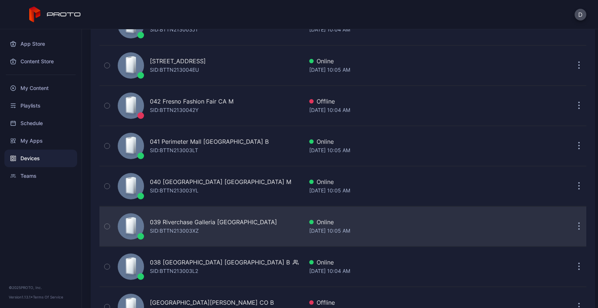
click at [263, 230] on div "039 Riverchase Galleria AL B SID: BTTN213003XZ" at bounding box center [209, 226] width 188 height 37
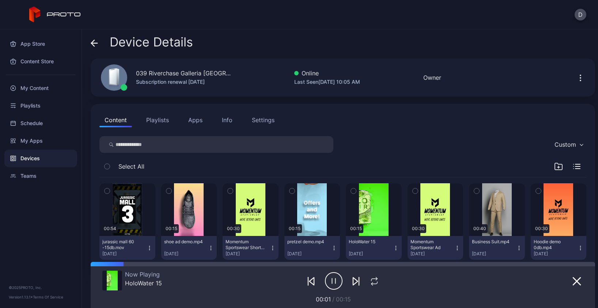
click at [94, 45] on icon at bounding box center [94, 42] width 7 height 7
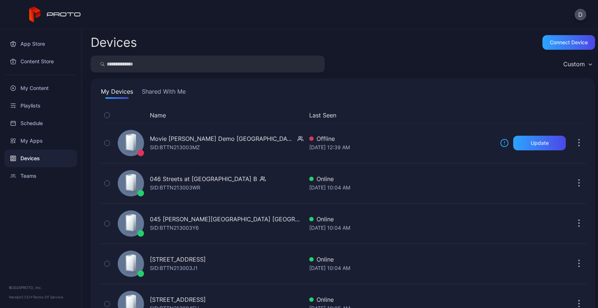
scroll to position [238, 0]
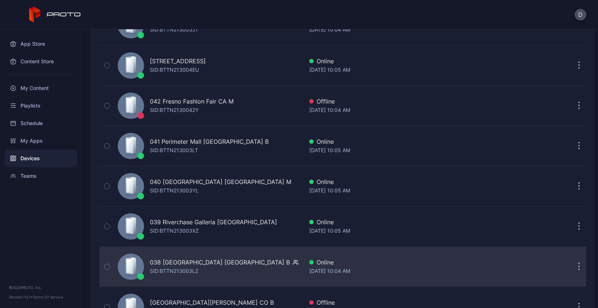
click at [253, 273] on div "038 Mayfair Mall WI B SID: BTTN213003L2" at bounding box center [209, 266] width 188 height 37
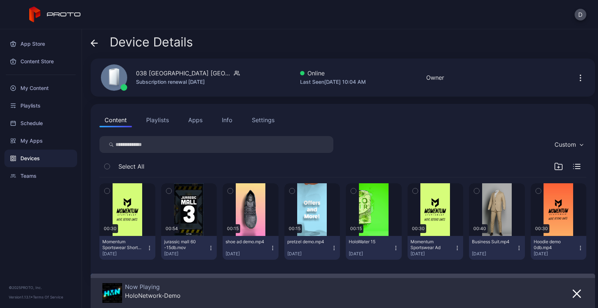
click at [94, 40] on icon at bounding box center [92, 43] width 3 height 6
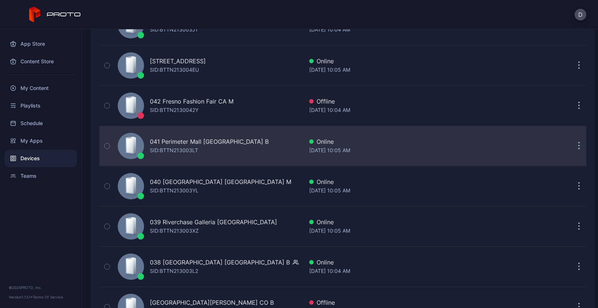
scroll to position [234, 0]
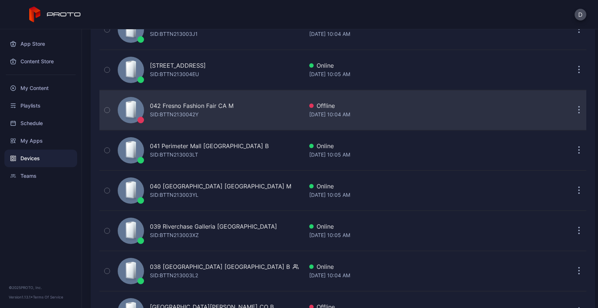
click at [249, 117] on div "042 Fresno Fashion Fair CA M SID: BTTN2130042Y" at bounding box center [209, 110] width 188 height 37
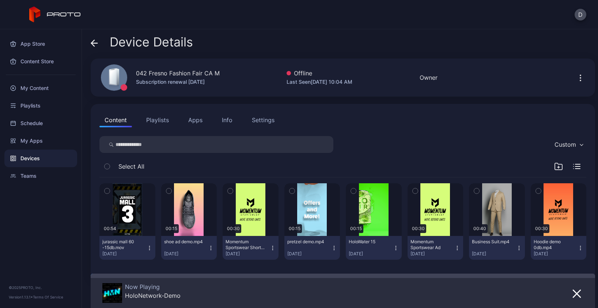
click at [303, 47] on div "Device Details" at bounding box center [343, 44] width 504 height 18
click at [92, 43] on icon at bounding box center [94, 43] width 6 height 0
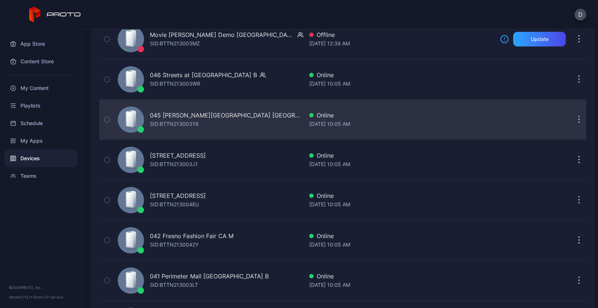
scroll to position [179, 0]
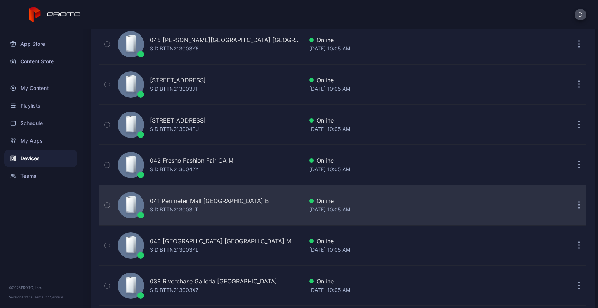
click at [242, 203] on div "041 Perimeter Mall GA B SID: BTTN213003LT" at bounding box center [209, 205] width 188 height 37
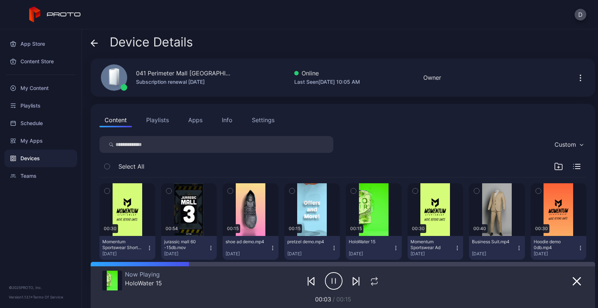
click at [92, 41] on icon at bounding box center [94, 42] width 7 height 7
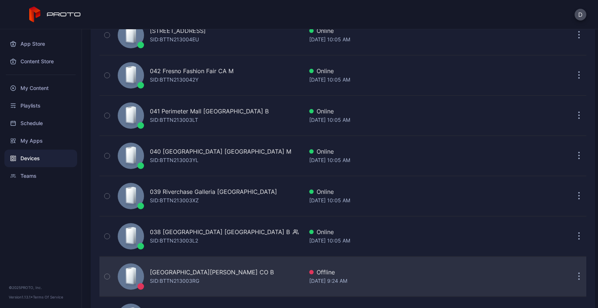
scroll to position [273, 0]
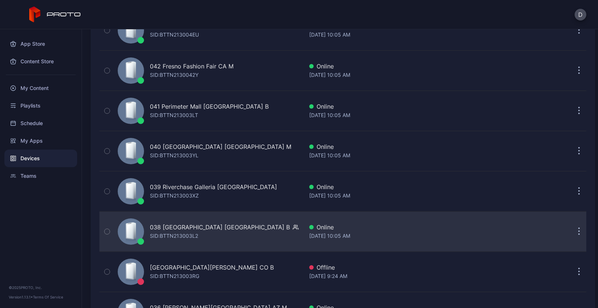
click at [248, 231] on div "038 [GEOGRAPHIC_DATA] WI B SID: BTTN213003L2" at bounding box center [209, 231] width 188 height 37
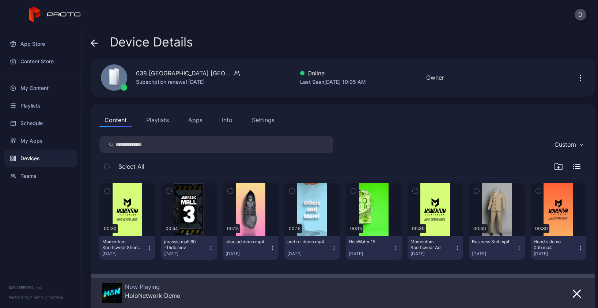
click at [94, 42] on icon at bounding box center [94, 42] width 7 height 7
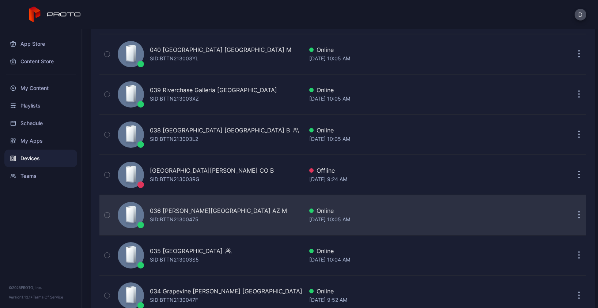
scroll to position [375, 0]
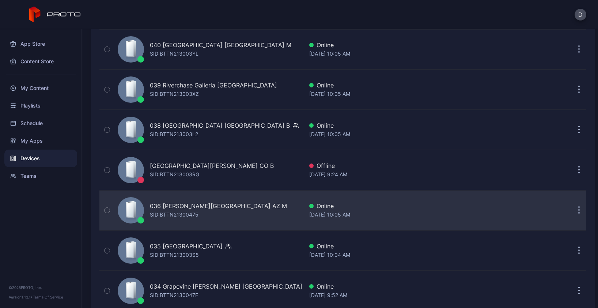
click at [272, 217] on div "036 [PERSON_NAME][GEOGRAPHIC_DATA] AZ M SID: BTTN21300475" at bounding box center [209, 210] width 188 height 37
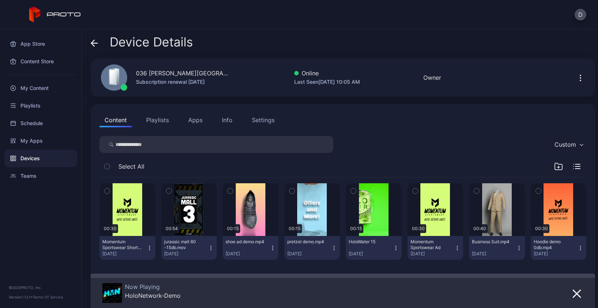
click at [93, 43] on icon at bounding box center [94, 43] width 6 height 0
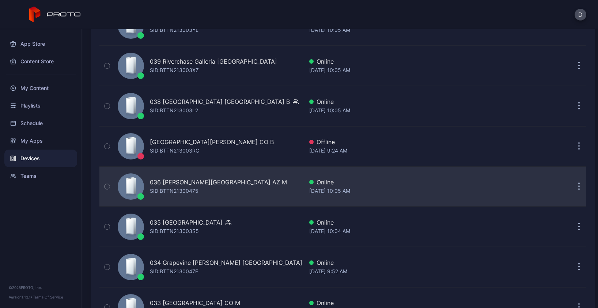
scroll to position [403, 0]
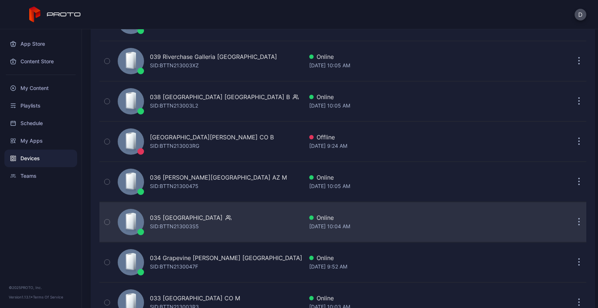
click at [240, 224] on div "035 [GEOGRAPHIC_DATA] SID: BTTN213003S5" at bounding box center [209, 221] width 188 height 37
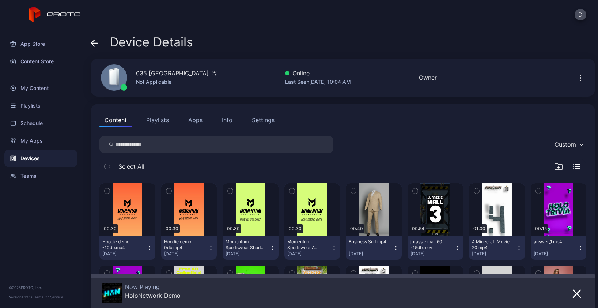
click at [95, 42] on icon at bounding box center [94, 42] width 7 height 7
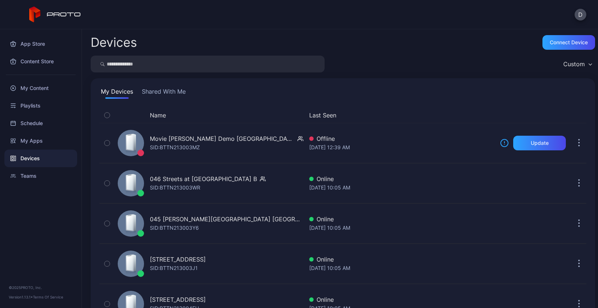
scroll to position [403, 0]
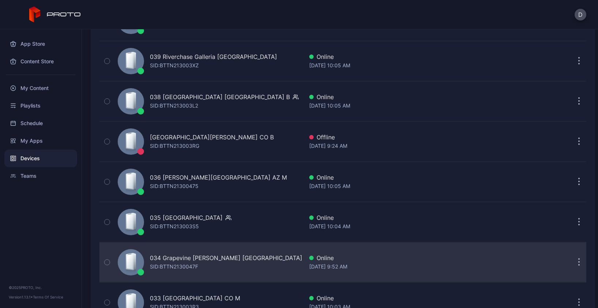
click at [258, 258] on div "034 Grapevine Mills TX SID: BTTN2130047F" at bounding box center [209, 262] width 188 height 37
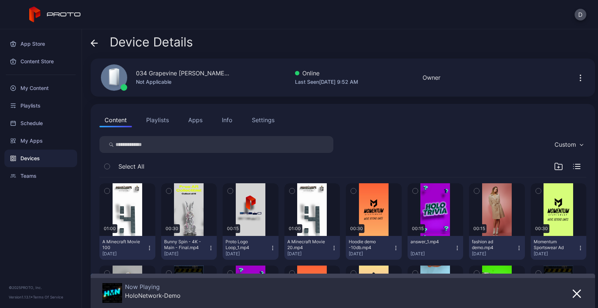
click at [95, 42] on icon at bounding box center [94, 42] width 7 height 7
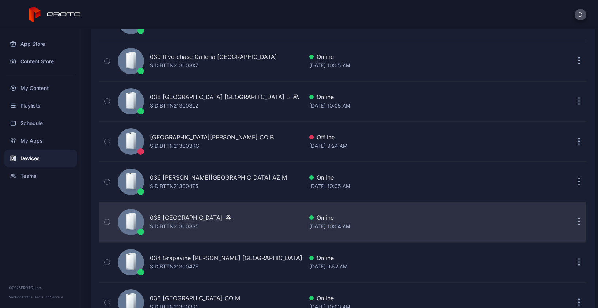
scroll to position [413, 0]
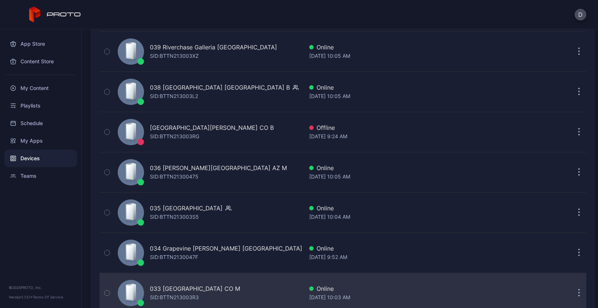
click at [267, 290] on div "033 FlatIron Crossing CO M SID: BTTN213003R3" at bounding box center [209, 292] width 188 height 37
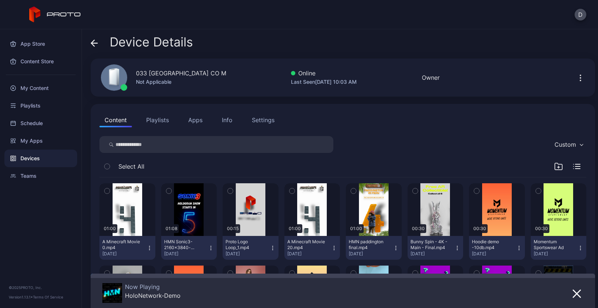
click at [91, 41] on icon at bounding box center [94, 42] width 7 height 7
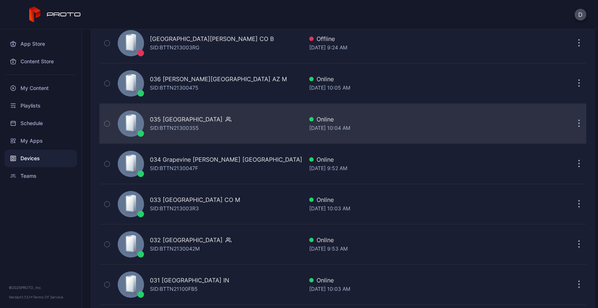
scroll to position [511, 0]
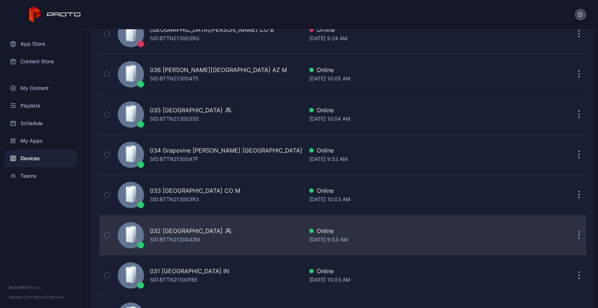
click at [251, 232] on div "032 Great Mall CA SID: BTTN2130042M" at bounding box center [209, 235] width 188 height 37
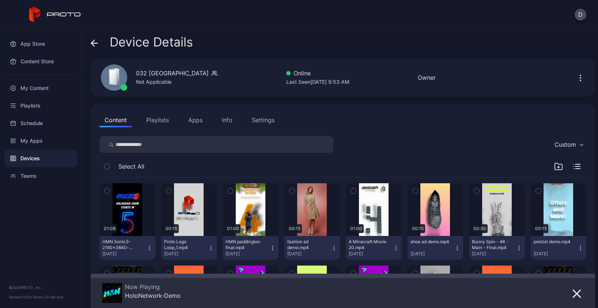
click at [95, 45] on icon at bounding box center [94, 42] width 7 height 7
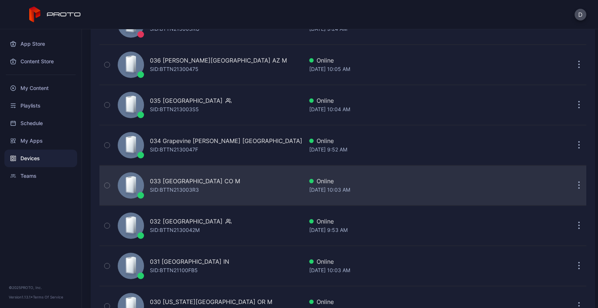
scroll to position [537, 0]
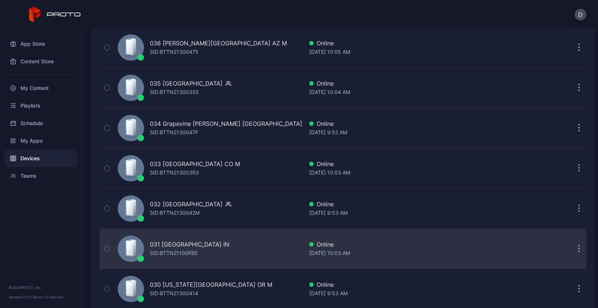
click at [230, 247] on div "031 Castleton Square IN SID: BTTN21100FB5" at bounding box center [209, 248] width 188 height 37
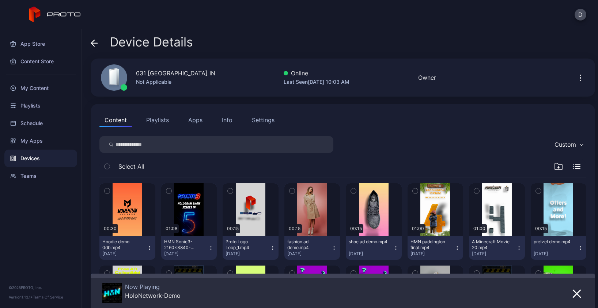
click at [92, 40] on icon at bounding box center [94, 42] width 7 height 7
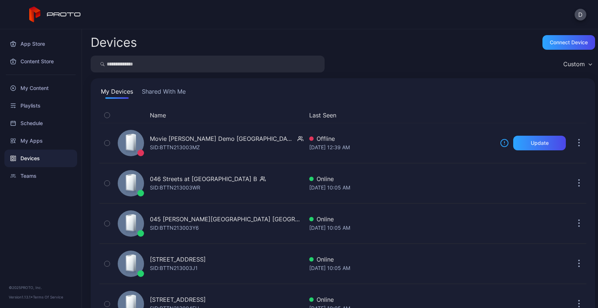
scroll to position [537, 0]
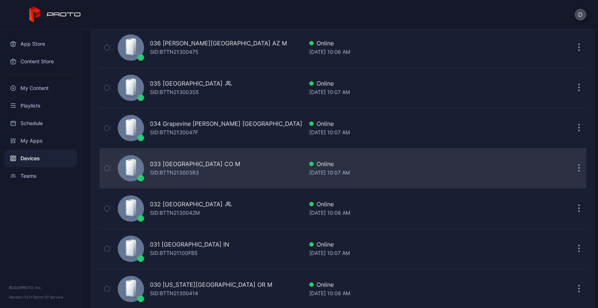
click at [244, 168] on div "033 FlatIron Crossing CO M SID: BTTN213003R3" at bounding box center [209, 168] width 188 height 37
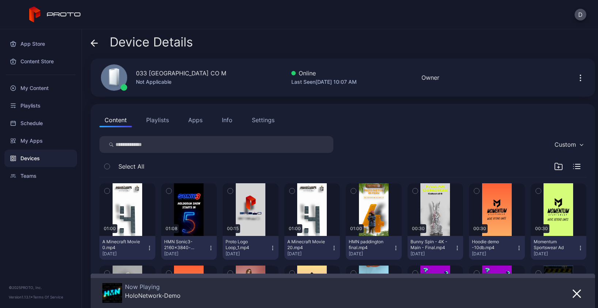
click at [229, 119] on div "Info" at bounding box center [227, 119] width 11 height 9
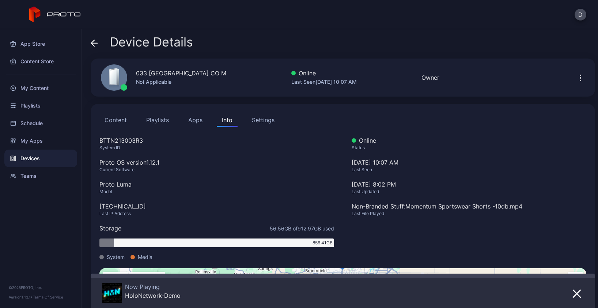
click at [92, 41] on icon at bounding box center [94, 42] width 7 height 7
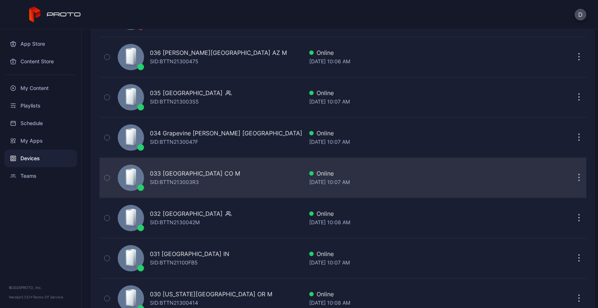
scroll to position [518, 0]
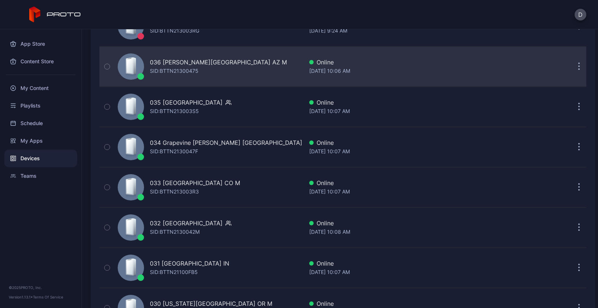
click at [264, 72] on div "036 Chandler Fashion Center AZ M SID: BTTN21300475" at bounding box center [209, 66] width 188 height 37
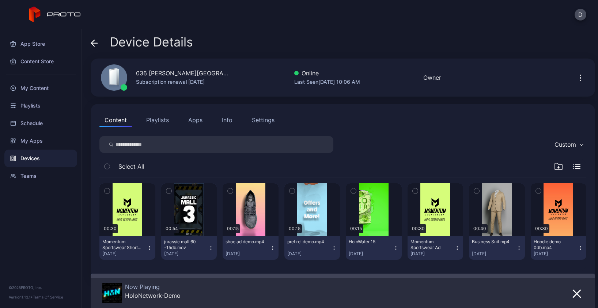
click at [226, 121] on div "Info" at bounding box center [227, 119] width 11 height 9
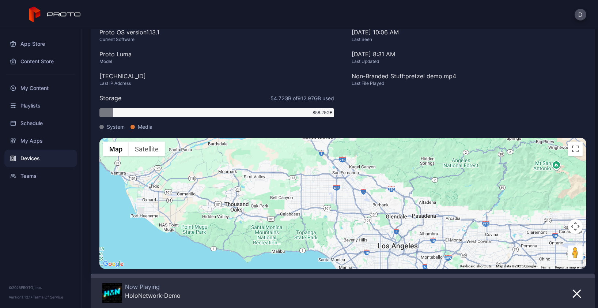
scroll to position [140, 0]
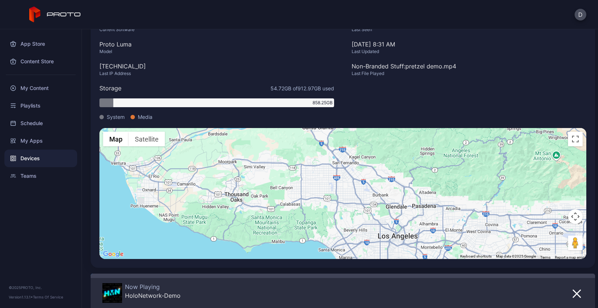
click at [216, 53] on div "Model" at bounding box center [216, 52] width 235 height 6
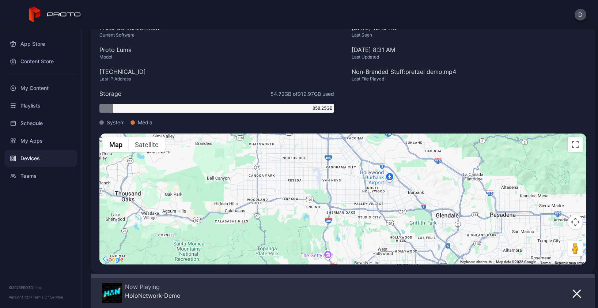
scroll to position [0, 0]
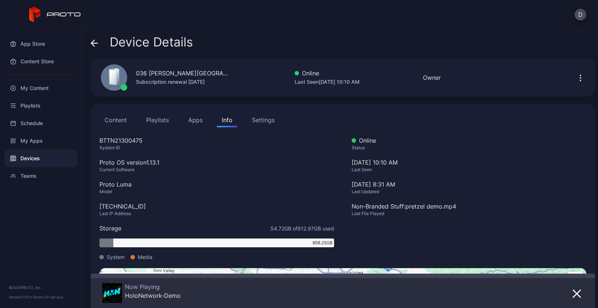
click at [92, 43] on icon at bounding box center [94, 42] width 7 height 7
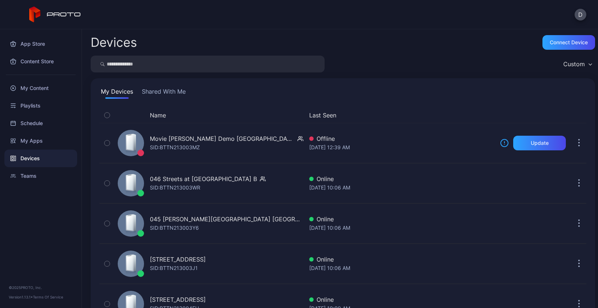
scroll to position [518, 0]
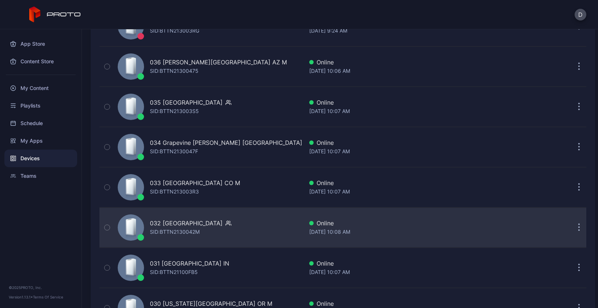
click at [244, 227] on div "032 Great Mall CA SID: BTTN2130042M" at bounding box center [209, 227] width 188 height 37
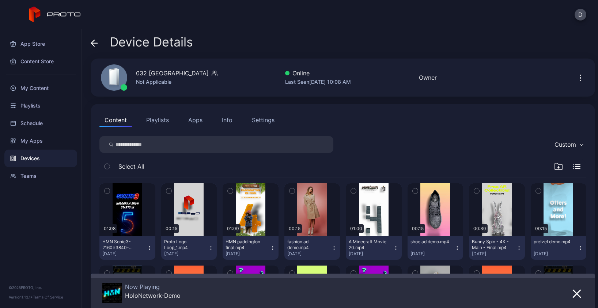
drag, startPoint x: 226, startPoint y: 119, endPoint x: 231, endPoint y: 119, distance: 4.4
click at [226, 119] on div "Info" at bounding box center [227, 119] width 11 height 9
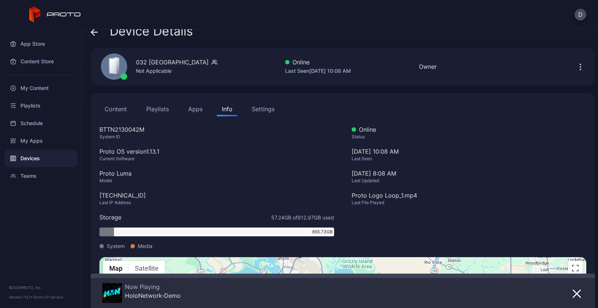
scroll to position [5, 0]
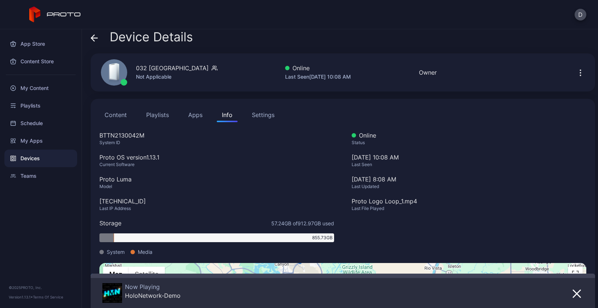
click at [95, 37] on icon at bounding box center [94, 37] width 7 height 7
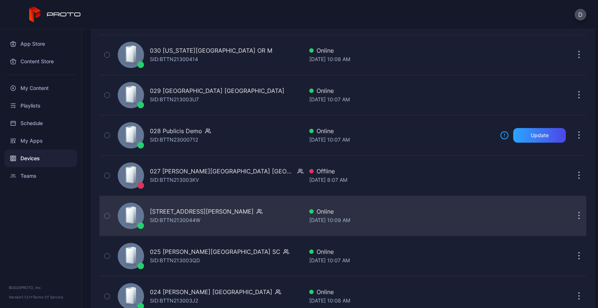
scroll to position [846, 0]
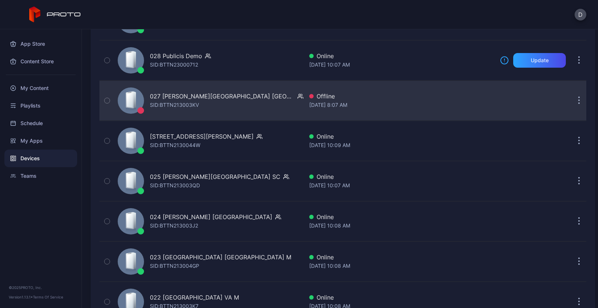
click at [258, 104] on div "027 Barton Creek Square TX SID: BTTN213003KV" at bounding box center [209, 100] width 188 height 37
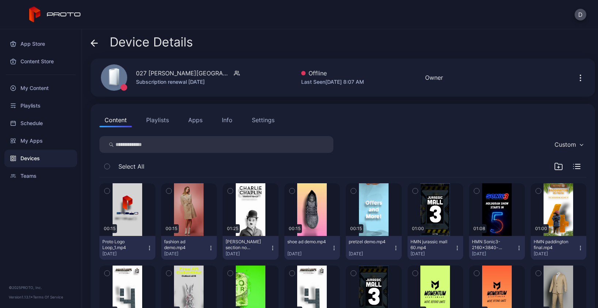
click at [267, 118] on div "Settings" at bounding box center [263, 119] width 23 height 9
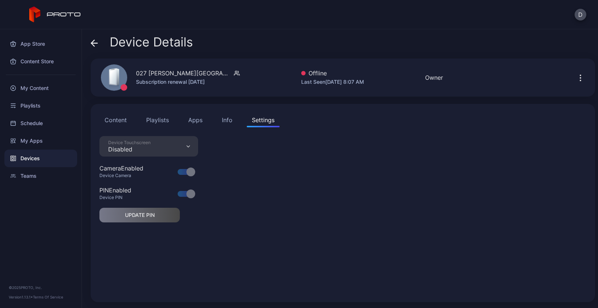
click at [225, 119] on div "Info" at bounding box center [227, 119] width 11 height 9
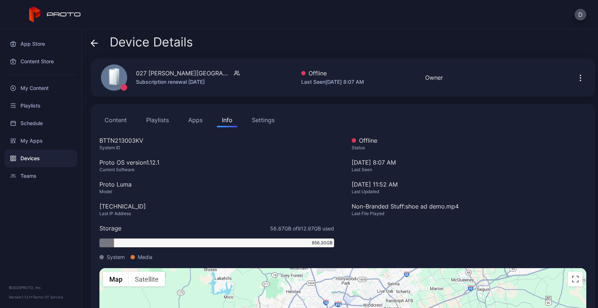
click at [117, 118] on button "Content" at bounding box center [115, 120] width 33 height 15
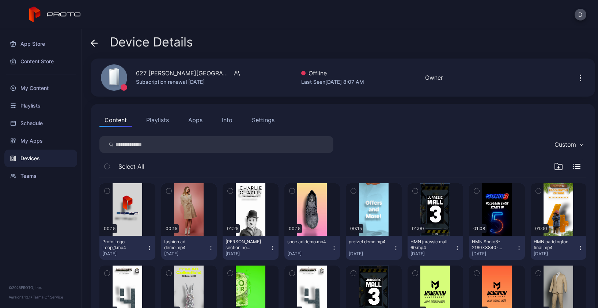
click at [93, 43] on icon at bounding box center [94, 42] width 7 height 7
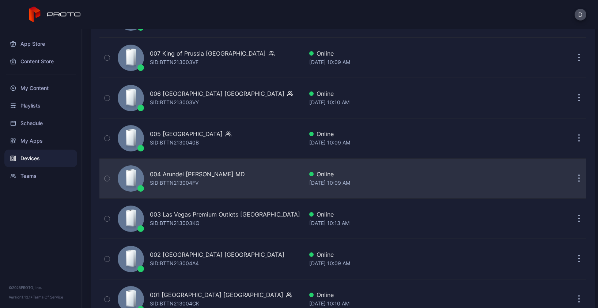
scroll to position [1758, 0]
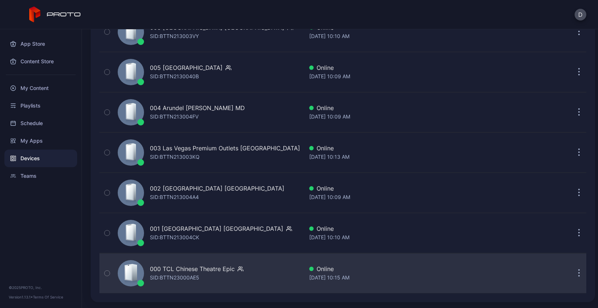
click at [262, 270] on div "000 TCL Chinese Theatre Epic SID: BTTN23000AE5" at bounding box center [209, 273] width 188 height 37
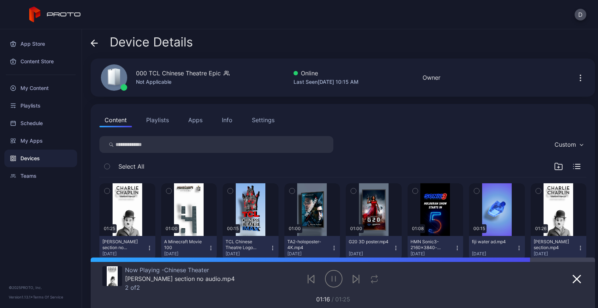
click at [92, 38] on span at bounding box center [94, 42] width 7 height 14
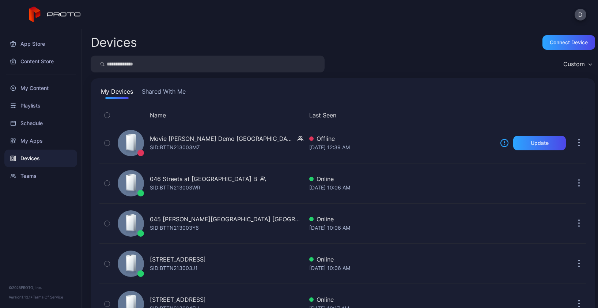
click at [134, 57] on input "search" at bounding box center [208, 64] width 234 height 17
type input "**"
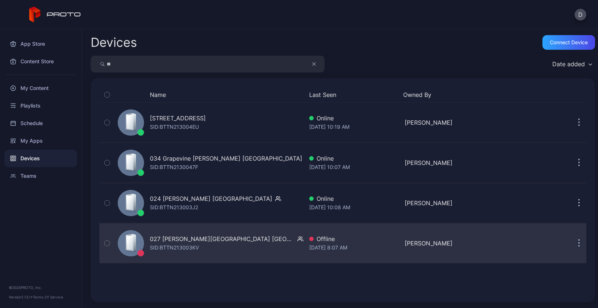
click at [268, 251] on div "027 Barton Creek Square TX SID: BTTN213003KV" at bounding box center [209, 243] width 188 height 37
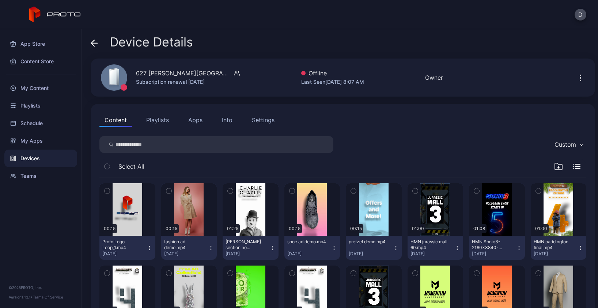
click at [254, 45] on div "Device Details" at bounding box center [343, 44] width 504 height 18
click at [286, 19] on div "D" at bounding box center [299, 14] width 598 height 29
click at [197, 119] on button "Apps" at bounding box center [195, 120] width 24 height 15
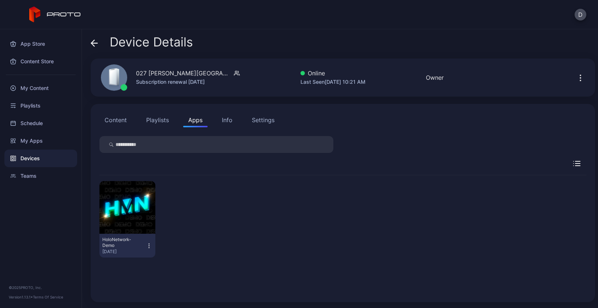
click at [148, 246] on icon "button" at bounding box center [149, 245] width 6 height 7
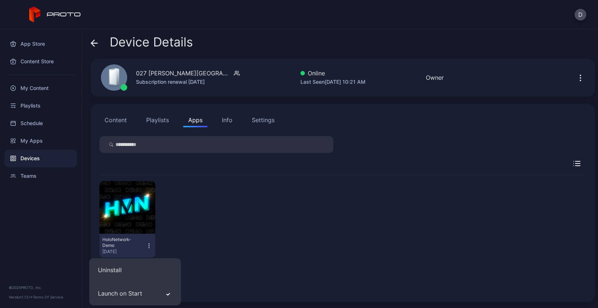
click at [148, 246] on icon "button" at bounding box center [149, 245] width 6 height 7
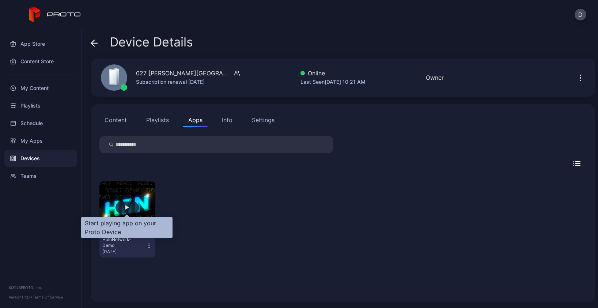
click at [128, 206] on div "button" at bounding box center [127, 207] width 4 height 4
click at [127, 207] on div "button" at bounding box center [127, 207] width 4 height 4
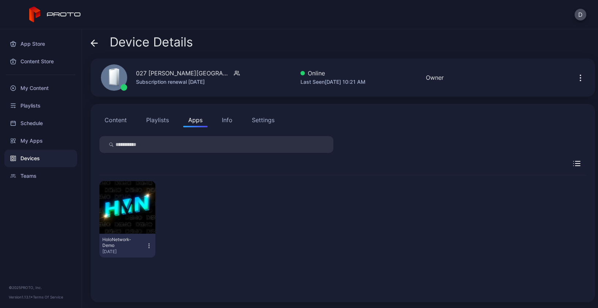
click at [221, 188] on div "HoloNetwork-Demo [DATE]" at bounding box center [342, 219] width 487 height 88
click at [118, 121] on button "Content" at bounding box center [115, 120] width 33 height 15
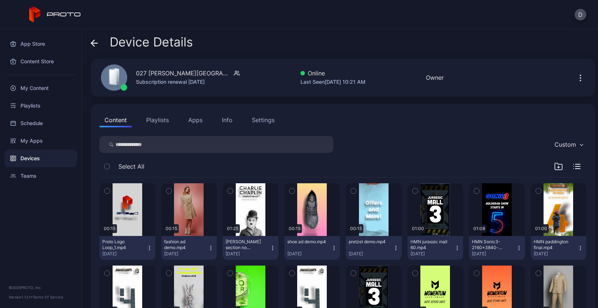
click at [196, 122] on button "Apps" at bounding box center [195, 120] width 24 height 15
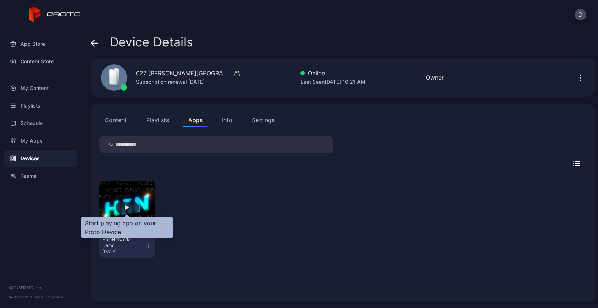
click at [129, 205] on div "button" at bounding box center [126, 207] width 23 height 12
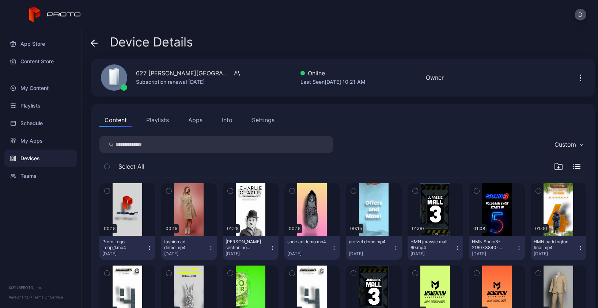
click at [195, 119] on button "Apps" at bounding box center [195, 120] width 24 height 15
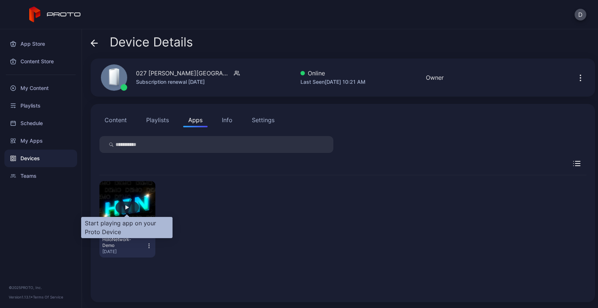
click at [130, 209] on div "button" at bounding box center [126, 207] width 23 height 12
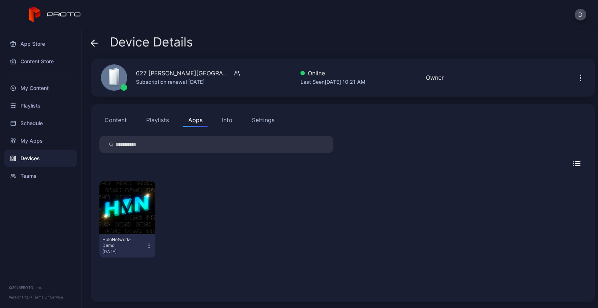
click at [576, 79] on icon "button" at bounding box center [580, 77] width 9 height 9
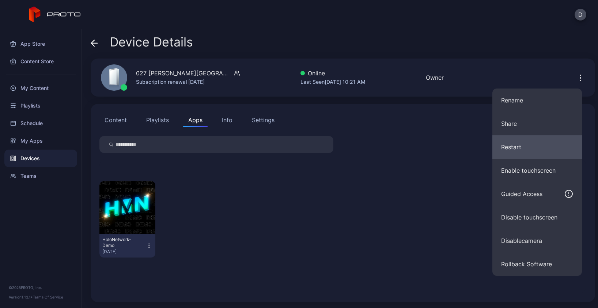
click at [523, 148] on button "Restart" at bounding box center [536, 146] width 89 height 23
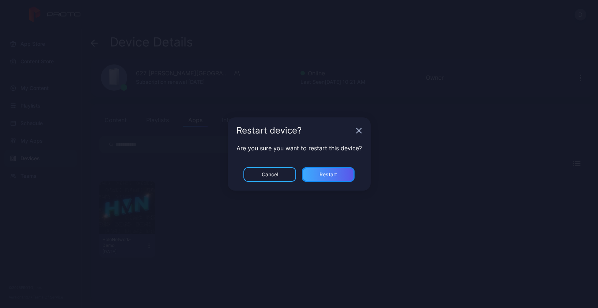
click at [339, 173] on div "Restart" at bounding box center [328, 174] width 53 height 15
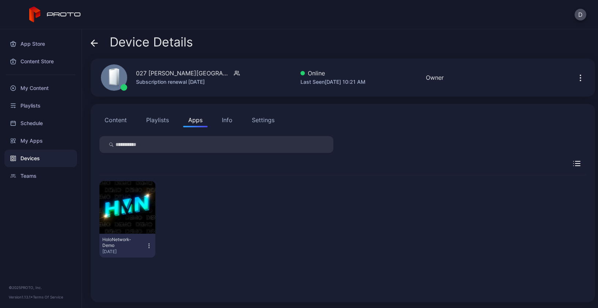
click at [93, 43] on icon at bounding box center [94, 42] width 7 height 7
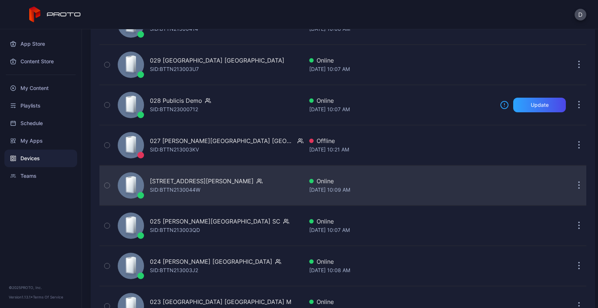
scroll to position [838, 0]
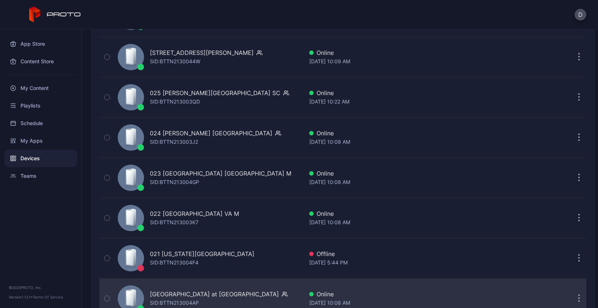
scroll to position [787, 0]
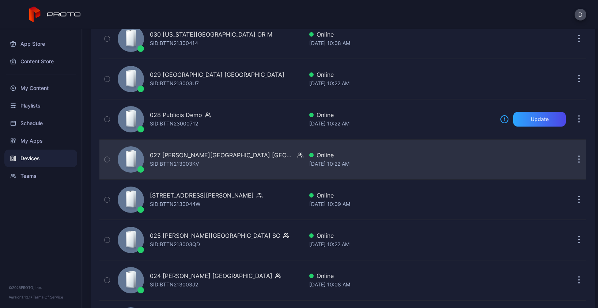
click at [280, 159] on div "027 Barton Creek Square TX SID: BTTN213003KV" at bounding box center [209, 159] width 188 height 37
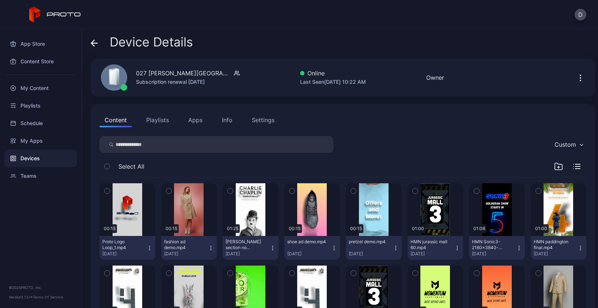
click at [197, 121] on button "Apps" at bounding box center [195, 120] width 24 height 15
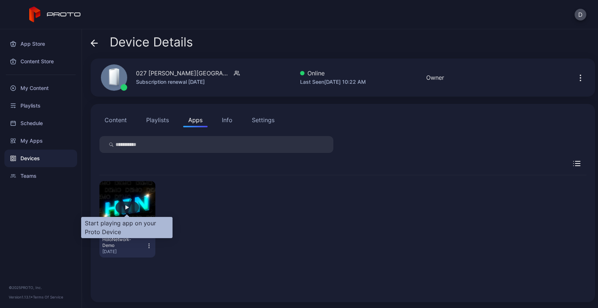
click at [126, 208] on div "button" at bounding box center [127, 207] width 4 height 4
click at [127, 206] on div "button" at bounding box center [127, 207] width 4 height 4
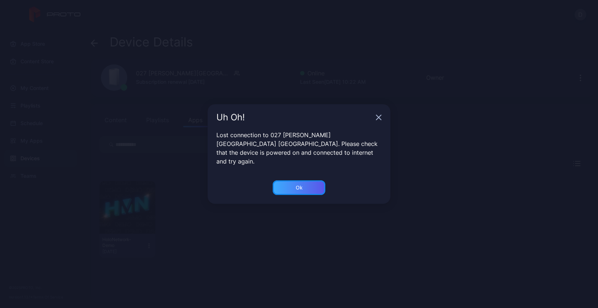
click at [301, 186] on div "Ok" at bounding box center [298, 187] width 53 height 15
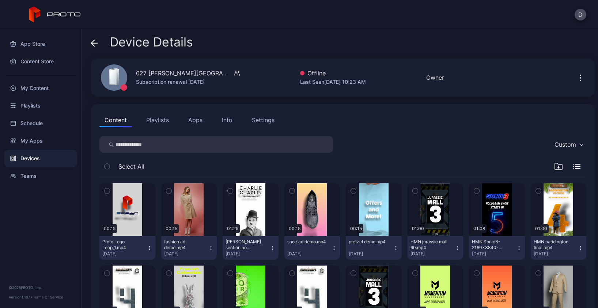
click at [197, 122] on button "Apps" at bounding box center [195, 120] width 24 height 15
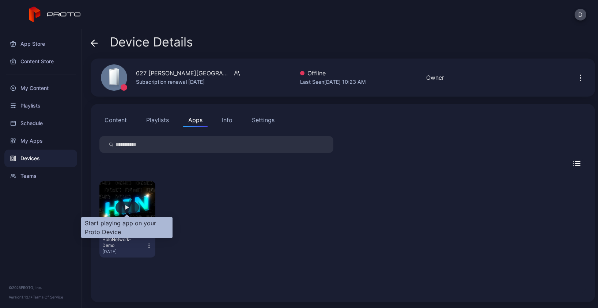
click at [127, 203] on div "button" at bounding box center [126, 207] width 23 height 12
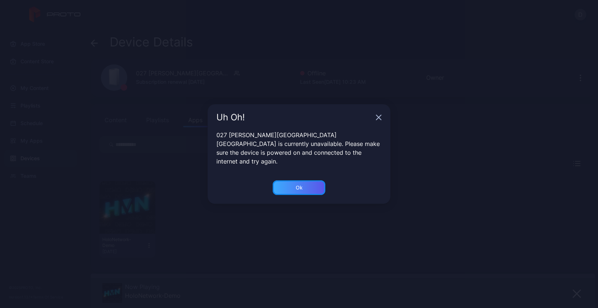
click at [306, 182] on div "Ok" at bounding box center [298, 187] width 53 height 15
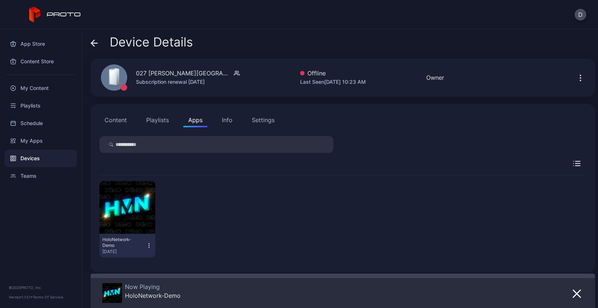
click at [210, 44] on div "Device Details" at bounding box center [343, 44] width 504 height 18
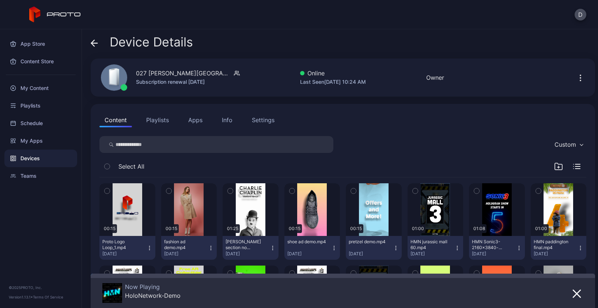
click at [95, 43] on icon at bounding box center [94, 42] width 7 height 7
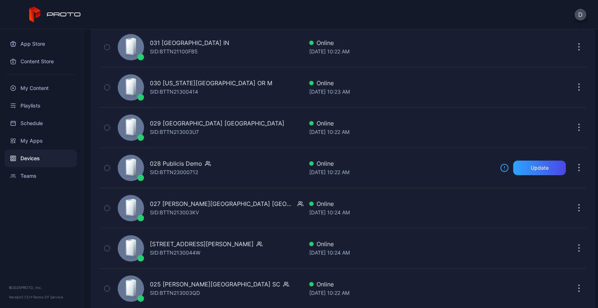
scroll to position [743, 0]
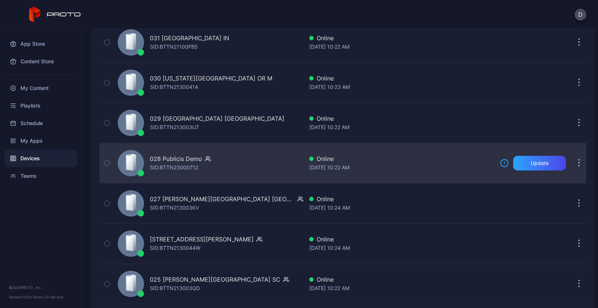
click at [237, 168] on div "028 Publicis Demo SID: BTTN23000712" at bounding box center [209, 163] width 188 height 37
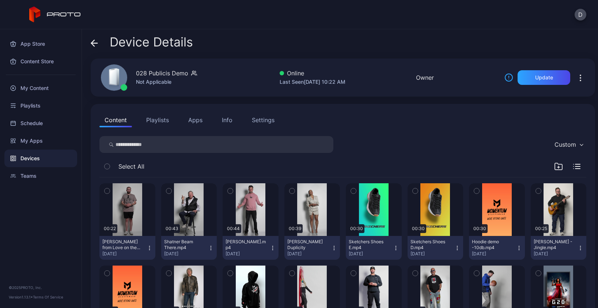
click at [94, 42] on icon at bounding box center [94, 42] width 7 height 7
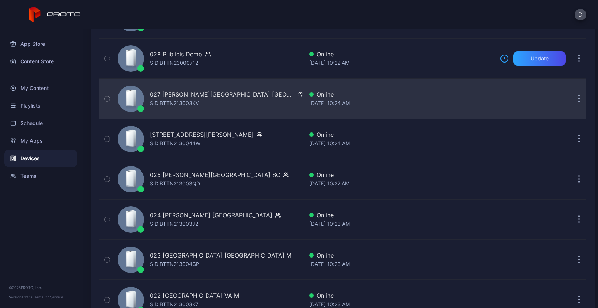
scroll to position [1049, 0]
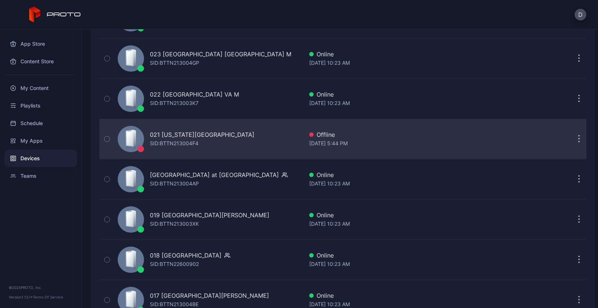
click at [246, 141] on div "021 Florida Mall FL SID: BTTN213004F4" at bounding box center [209, 139] width 188 height 37
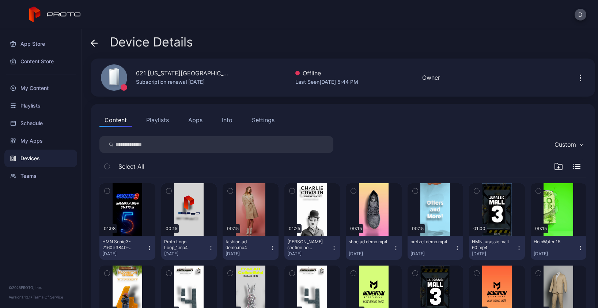
click at [91, 42] on icon at bounding box center [94, 42] width 7 height 7
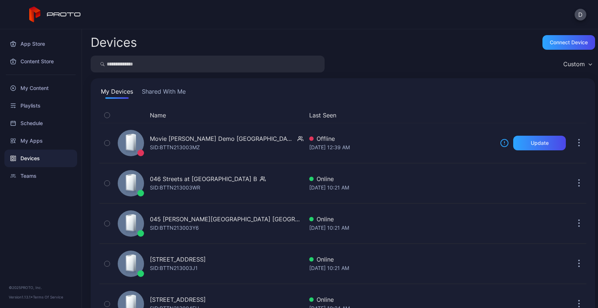
scroll to position [1049, 0]
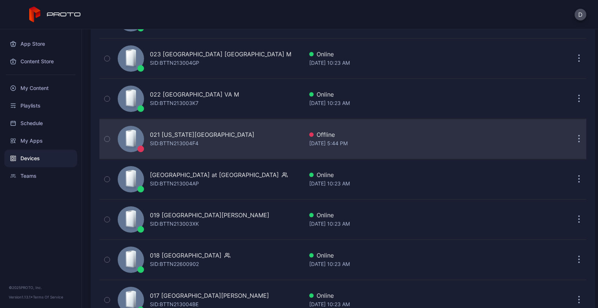
click at [231, 141] on div "021 Florida Mall FL SID: BTTN213004F4" at bounding box center [209, 139] width 188 height 37
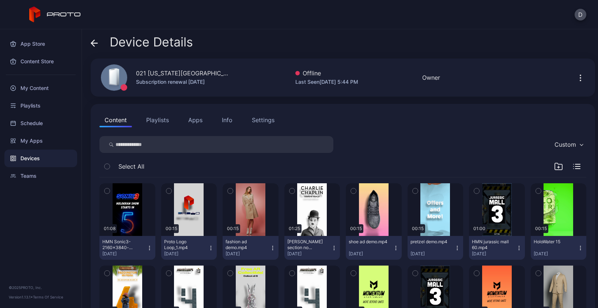
click at [94, 42] on icon at bounding box center [94, 42] width 7 height 7
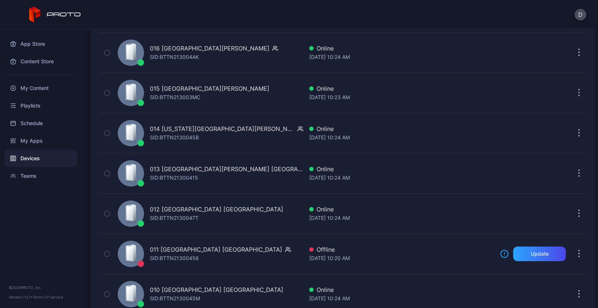
scroll to position [1373, 0]
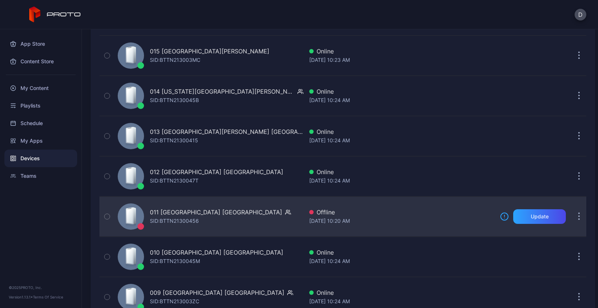
click at [251, 214] on div "011 [GEOGRAPHIC_DATA] MI SID: BTTN21300456" at bounding box center [209, 216] width 188 height 37
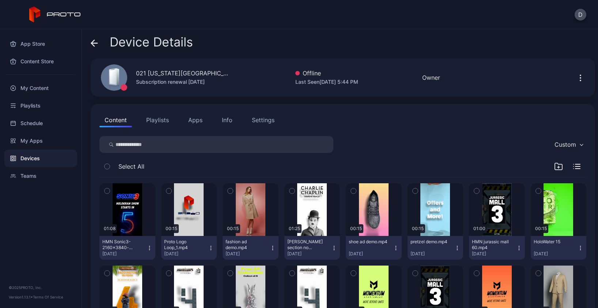
click at [98, 43] on div "Device Details" at bounding box center [142, 44] width 102 height 18
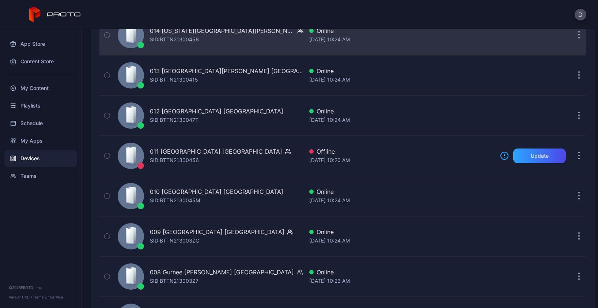
scroll to position [1438, 0]
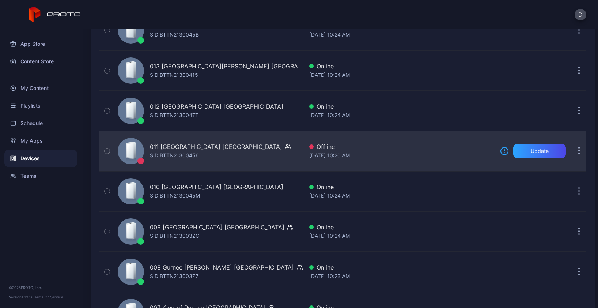
click at [246, 151] on div "011 Briarwood Mall MI SID: BTTN21300456" at bounding box center [209, 151] width 188 height 37
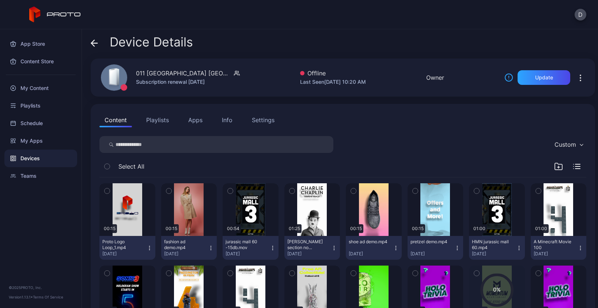
click at [94, 44] on icon at bounding box center [94, 42] width 7 height 7
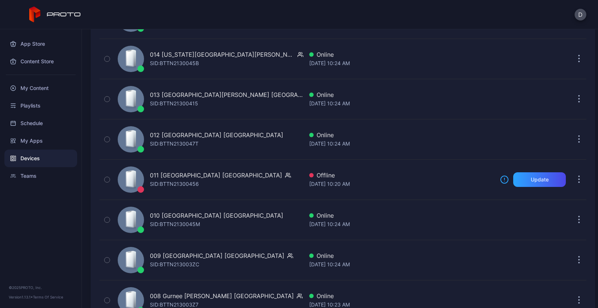
scroll to position [1372, 0]
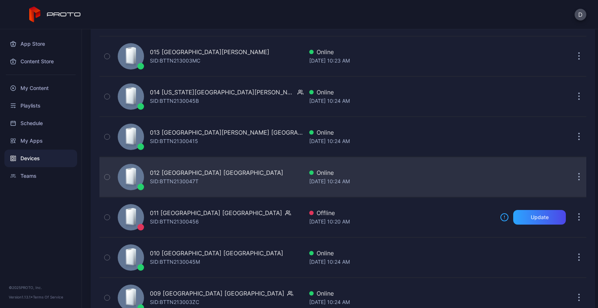
click at [235, 177] on div "012 Burlington Mall MA SID: BTTN2130047T" at bounding box center [209, 177] width 188 height 37
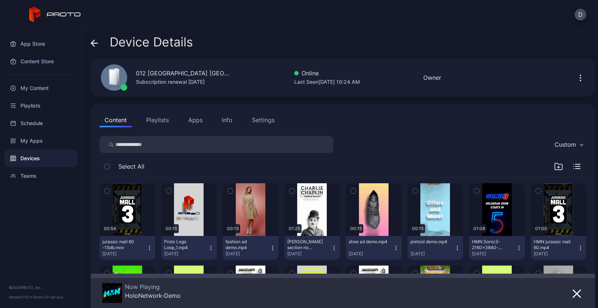
click at [97, 44] on icon at bounding box center [94, 42] width 7 height 7
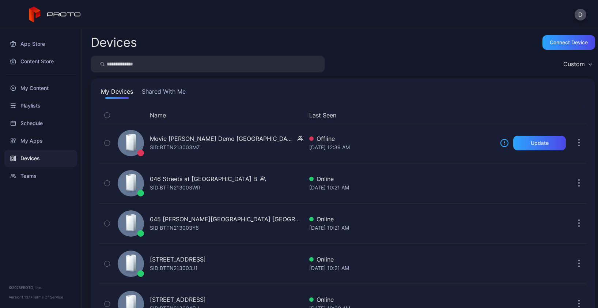
scroll to position [1372, 0]
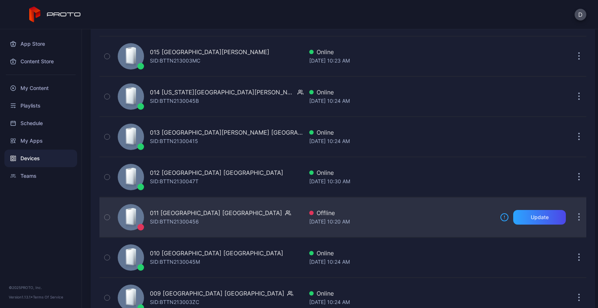
click at [242, 221] on div "011 Briarwood Mall MI SID: BTTN21300456" at bounding box center [209, 217] width 188 height 37
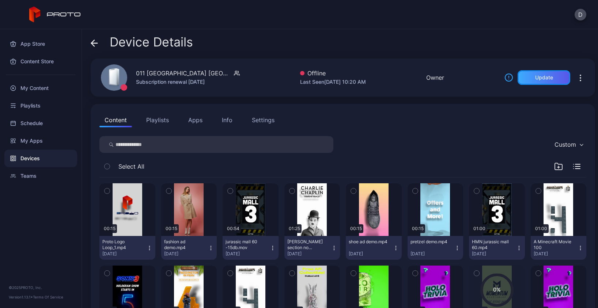
click at [542, 79] on div "Update" at bounding box center [544, 78] width 18 height 6
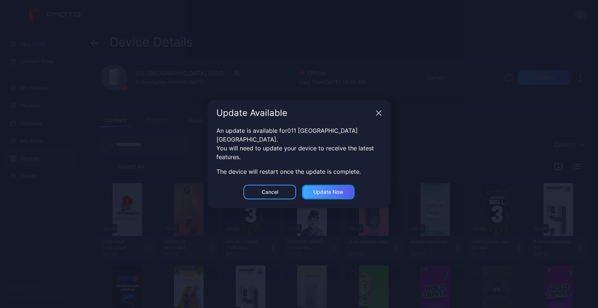
click at [331, 189] on div "Update now" at bounding box center [328, 192] width 30 height 6
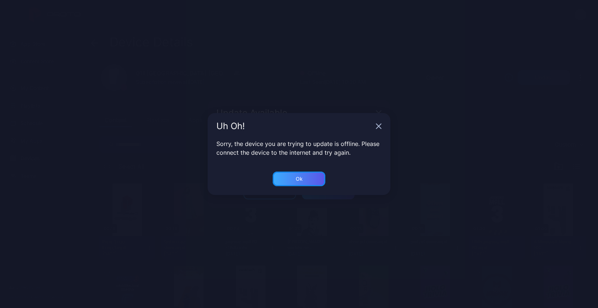
click at [306, 176] on div "Ok" at bounding box center [298, 178] width 53 height 15
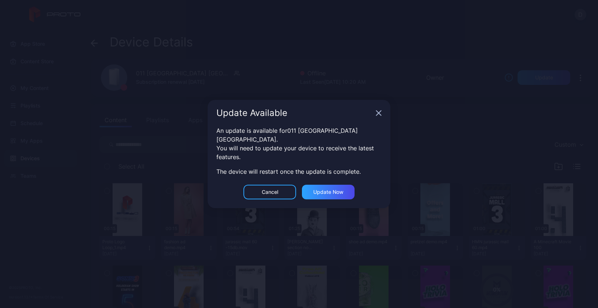
click at [382, 118] on div "Update Available" at bounding box center [298, 113] width 183 height 26
click at [381, 116] on icon "button" at bounding box center [379, 113] width 6 height 6
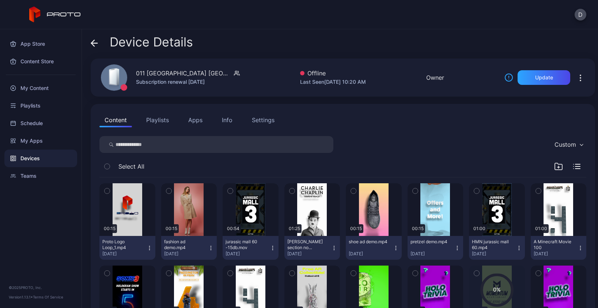
click at [255, 35] on div "Device Details" at bounding box center [343, 44] width 504 height 18
click at [94, 43] on icon at bounding box center [94, 43] width 6 height 0
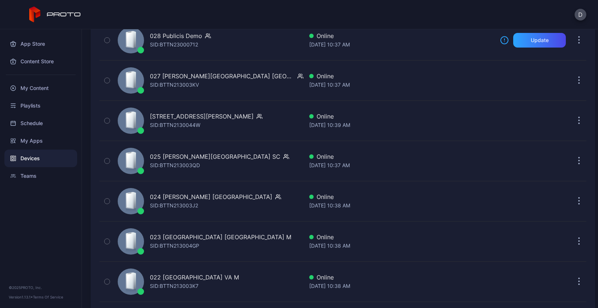
scroll to position [1011, 0]
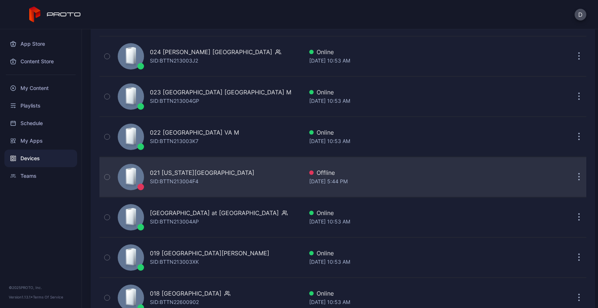
click at [578, 174] on icon "button" at bounding box center [578, 173] width 1 height 1
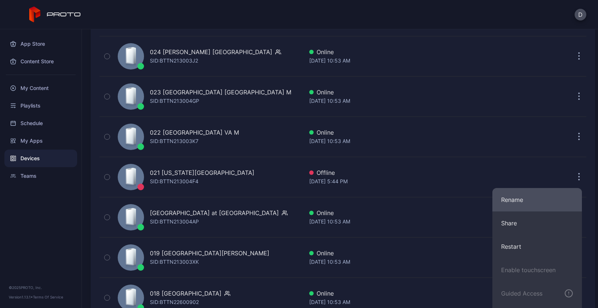
click at [531, 197] on button "Rename" at bounding box center [536, 199] width 89 height 23
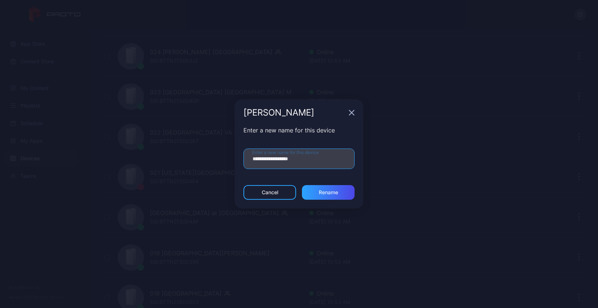
click at [262, 159] on input "**********" at bounding box center [298, 158] width 111 height 20
type input "**********"
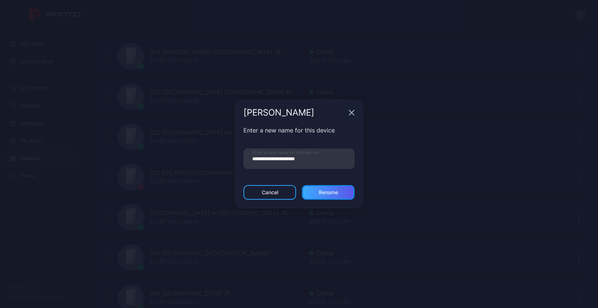
click at [333, 190] on div "Rename" at bounding box center [328, 192] width 19 height 6
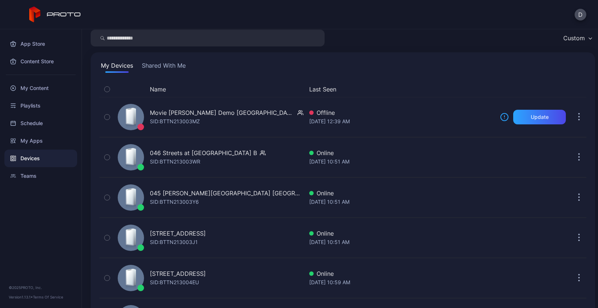
scroll to position [0, 0]
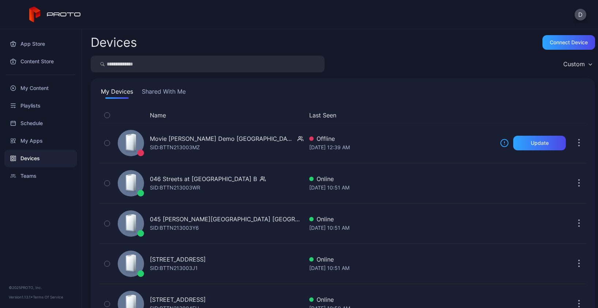
click at [122, 66] on input "search" at bounding box center [208, 64] width 234 height 17
type input "*******"
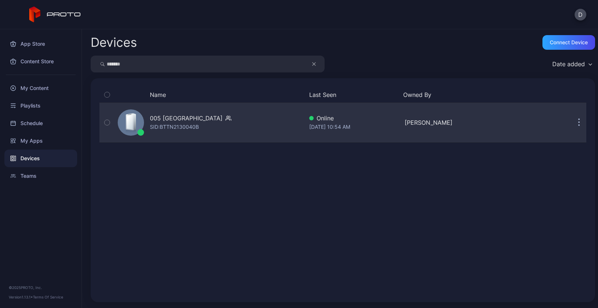
click at [260, 121] on div "005 Newport Centre NJ SID: BTTN2130040B" at bounding box center [209, 122] width 188 height 37
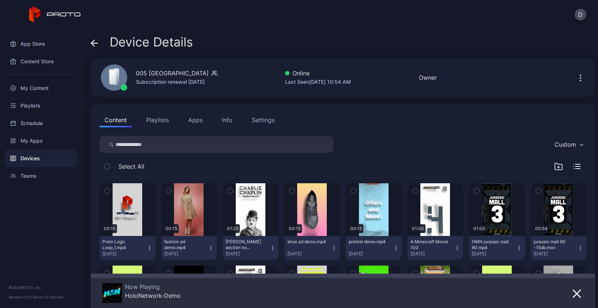
click at [228, 119] on div "Info" at bounding box center [227, 119] width 11 height 9
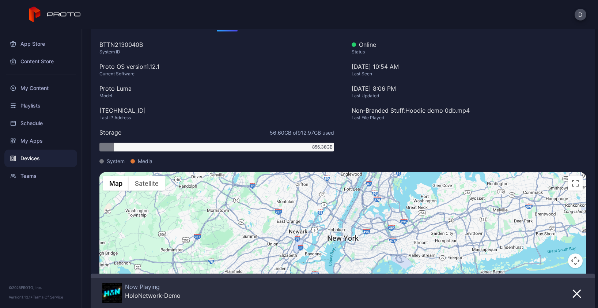
scroll to position [140, 0]
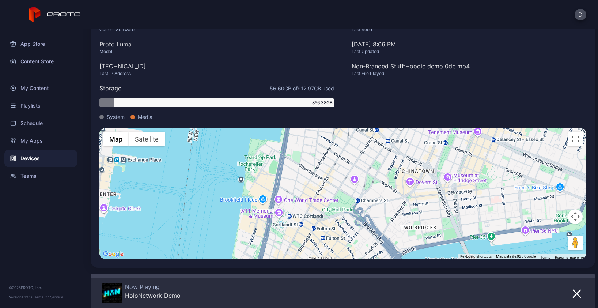
drag, startPoint x: 339, startPoint y: 167, endPoint x: 339, endPoint y: 200, distance: 33.2
click at [339, 200] on div "To activate drag with keyboard, press Alt + Enter. Once in keyboard drag state,…" at bounding box center [342, 193] width 487 height 131
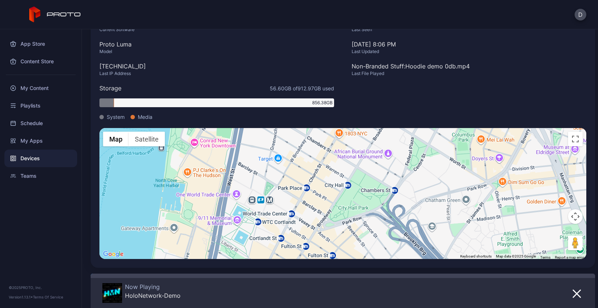
drag, startPoint x: 358, startPoint y: 190, endPoint x: 362, endPoint y: 174, distance: 16.2
click at [362, 174] on div "To activate drag with keyboard, press Alt + Enter. Once in keyboard drag state,…" at bounding box center [342, 193] width 487 height 131
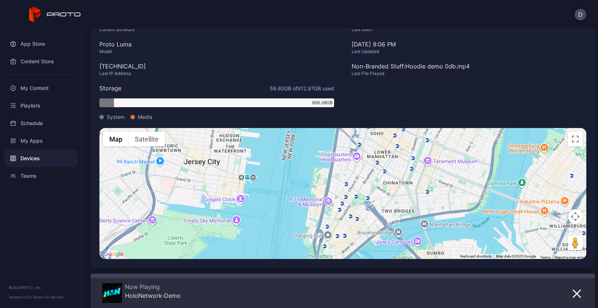
drag, startPoint x: 358, startPoint y: 179, endPoint x: 358, endPoint y: 187, distance: 7.7
click at [357, 196] on div "To activate drag with keyboard, press Alt + Enter. Once in keyboard drag state,…" at bounding box center [342, 193] width 487 height 131
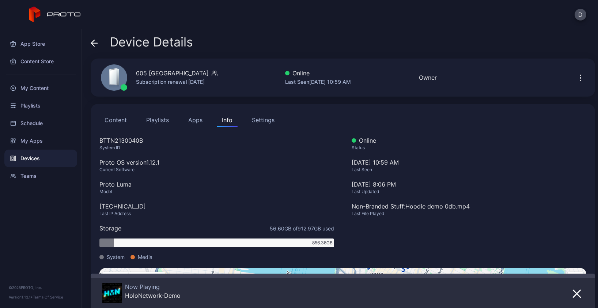
click at [95, 42] on icon at bounding box center [94, 42] width 7 height 7
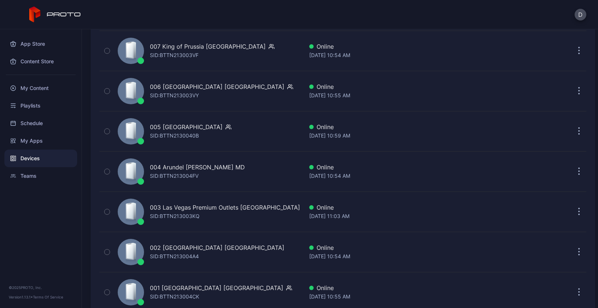
scroll to position [1758, 0]
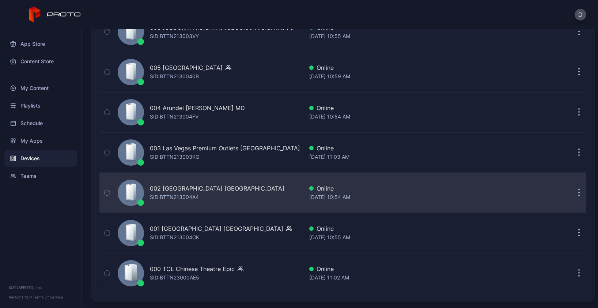
click at [244, 195] on div "002 Roosevelt Field Mall NY SID: BTTN213004A4" at bounding box center [209, 192] width 188 height 37
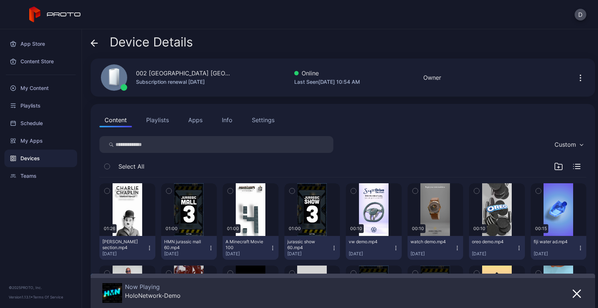
click at [96, 43] on icon at bounding box center [94, 42] width 7 height 7
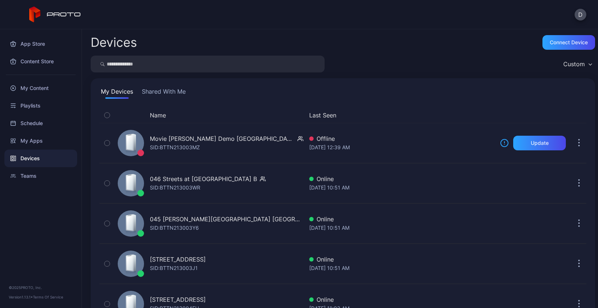
scroll to position [1758, 0]
click at [194, 29] on div "Devices Connect device Custom My Devices Shared With Me Name Last Seen Movie [P…" at bounding box center [340, 168] width 516 height 278
